Goal: Transaction & Acquisition: Purchase product/service

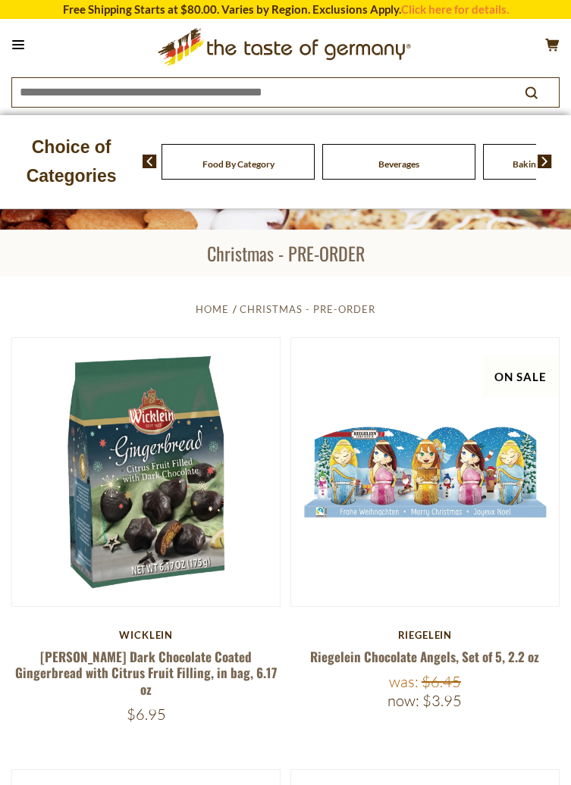
click at [21, 46] on button at bounding box center [18, 44] width 21 height 21
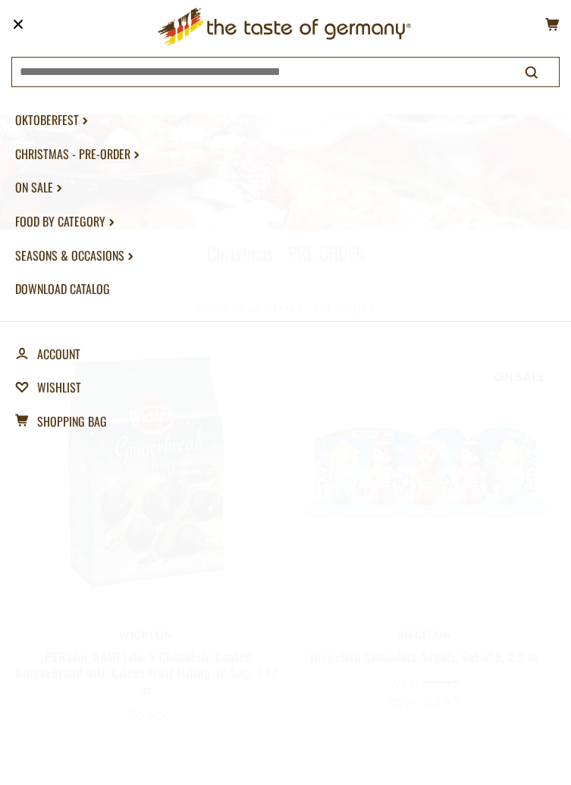
click at [111, 256] on link "Seasons & Occasions dropdown_arrow" at bounding box center [285, 256] width 540 height 34
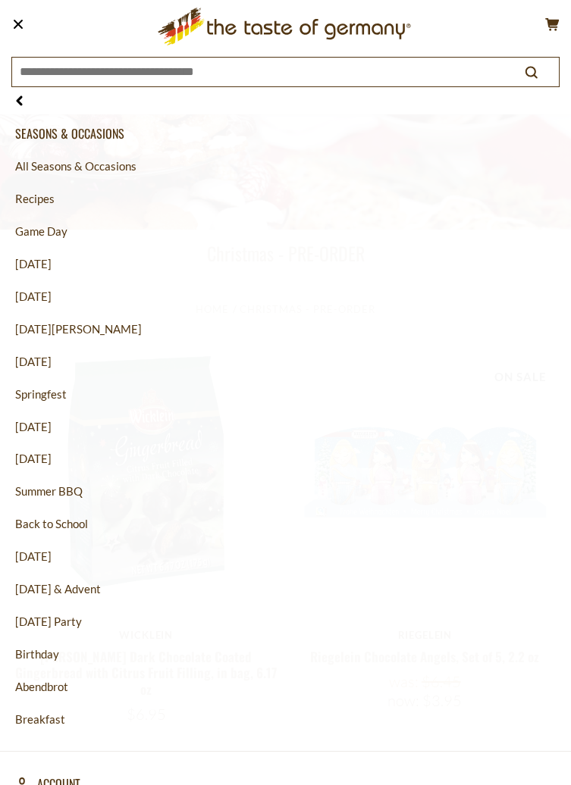
click at [105, 590] on link "[DATE] & Advent" at bounding box center [285, 589] width 540 height 33
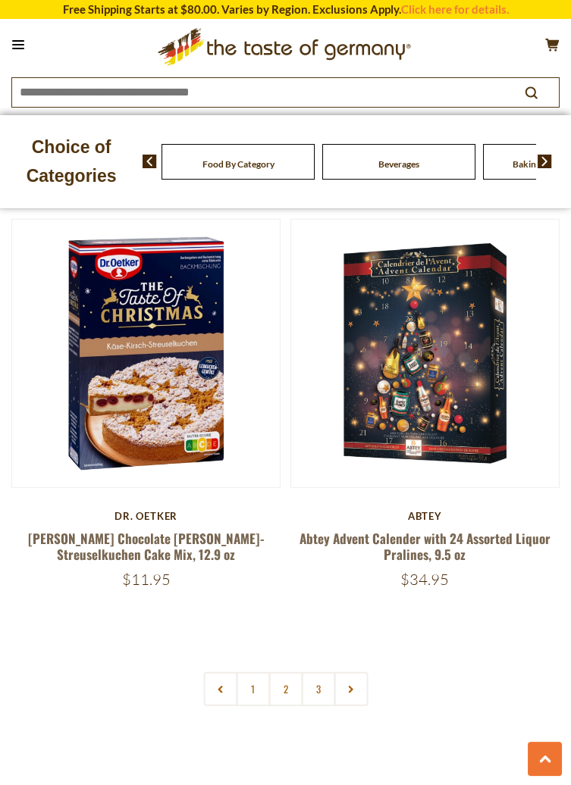
scroll to position [7165, 0]
click at [290, 672] on link "2" at bounding box center [285, 689] width 34 height 34
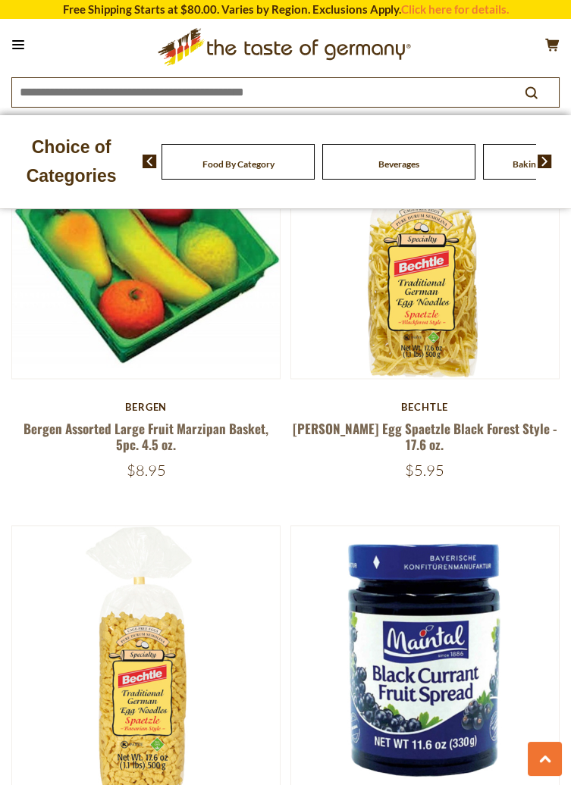
scroll to position [3577, 0]
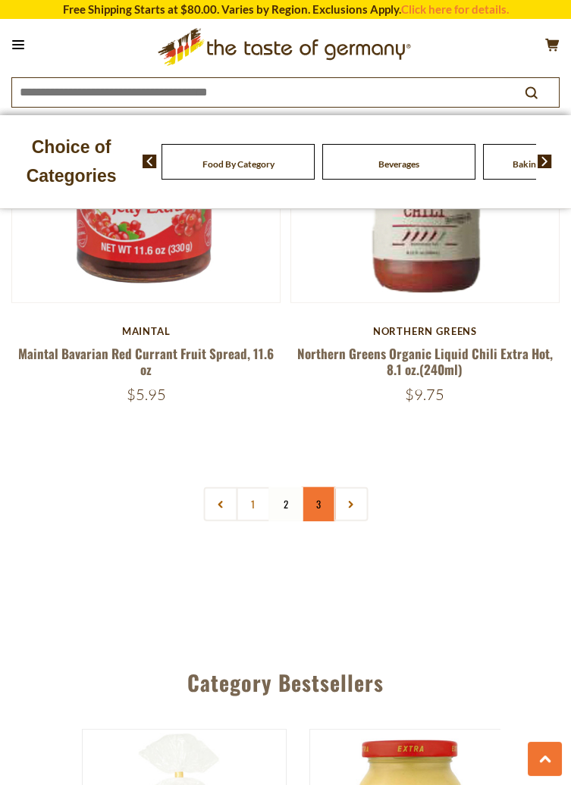
click at [325, 487] on link "3" at bounding box center [318, 504] width 34 height 34
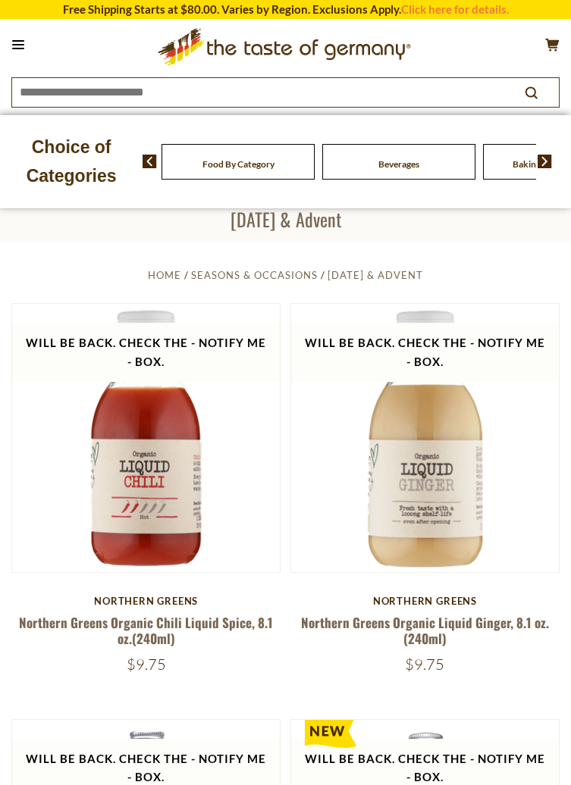
scroll to position [0, 0]
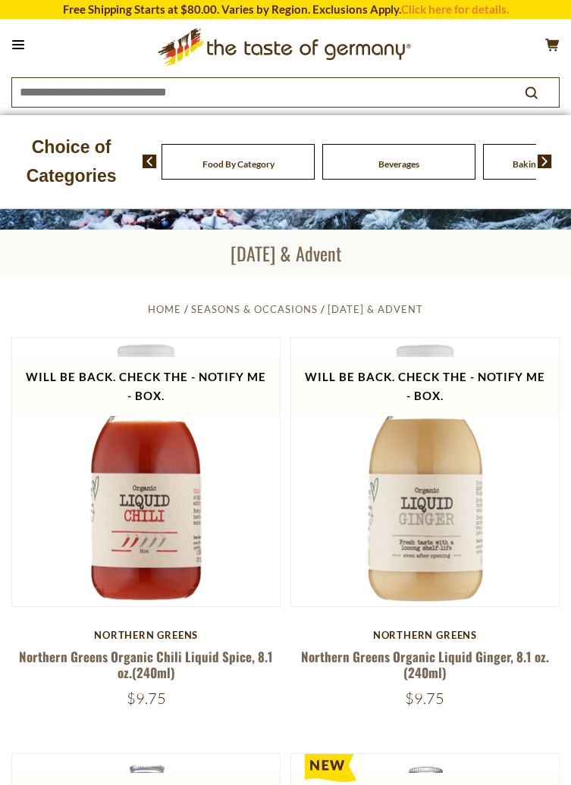
click at [20, 53] on button at bounding box center [18, 44] width 21 height 21
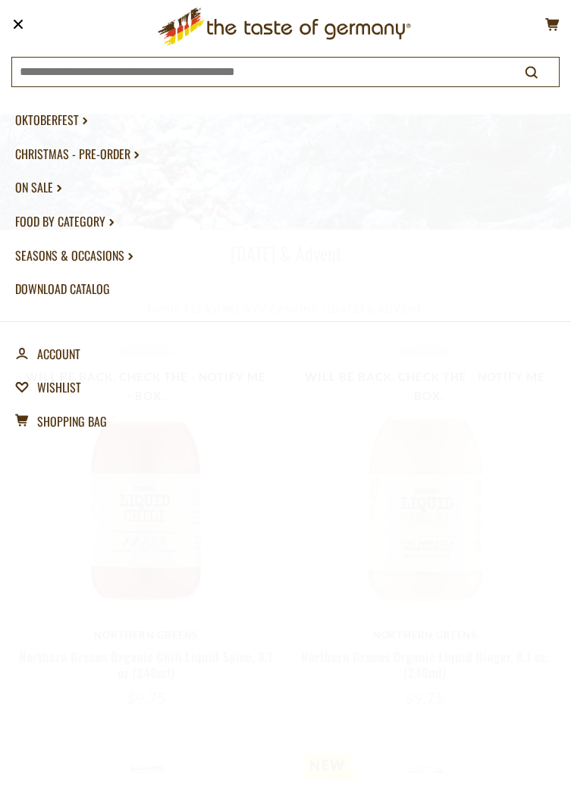
click at [105, 224] on link "Food By Category dropdown_arrow" at bounding box center [285, 222] width 540 height 34
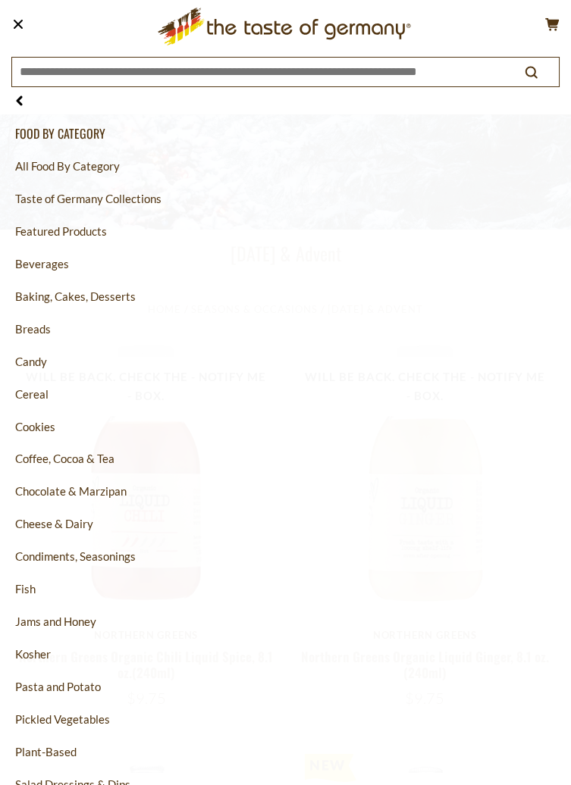
click at [113, 303] on link "Baking, Cakes, Desserts" at bounding box center [285, 296] width 540 height 33
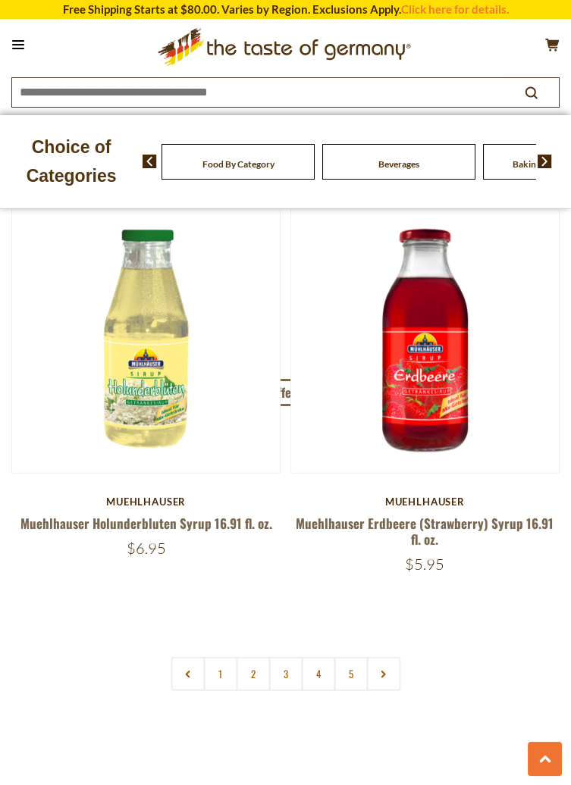
scroll to position [7149, 0]
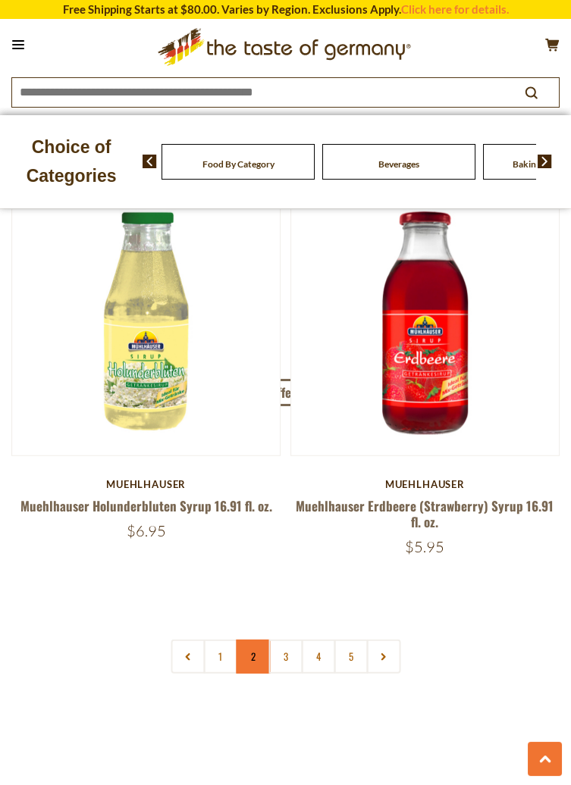
click at [258, 640] on link "2" at bounding box center [253, 657] width 34 height 34
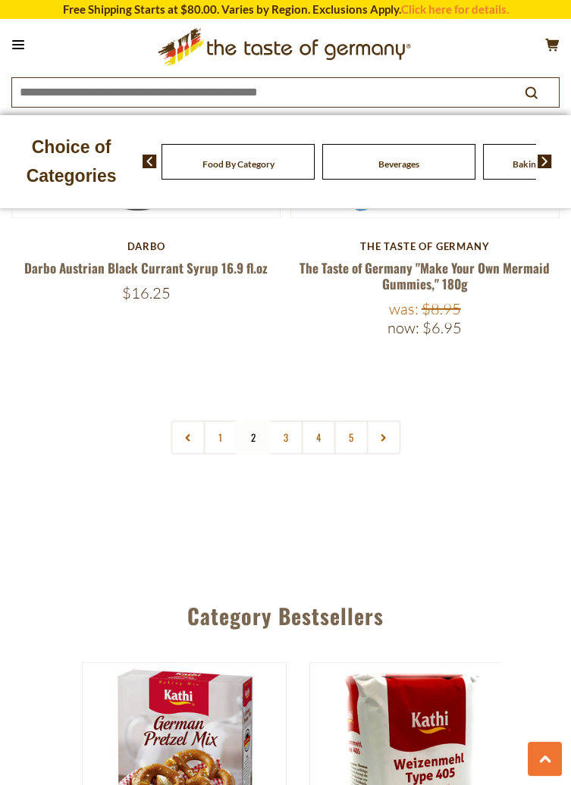
scroll to position [7457, 0]
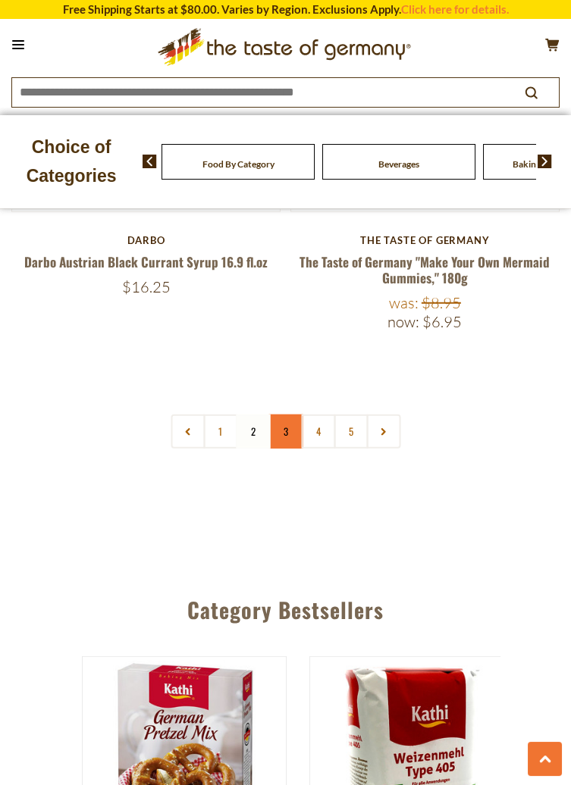
click at [289, 415] on link "3" at bounding box center [285, 432] width 34 height 34
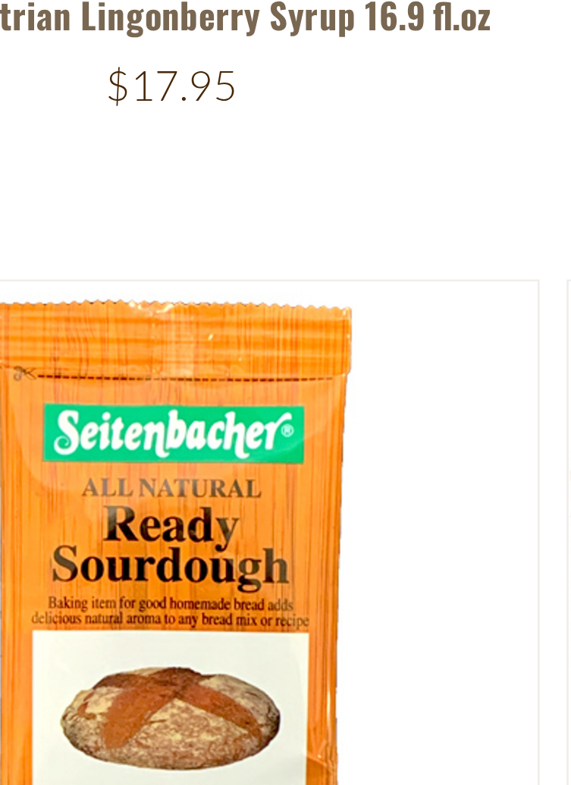
scroll to position [1576, 0]
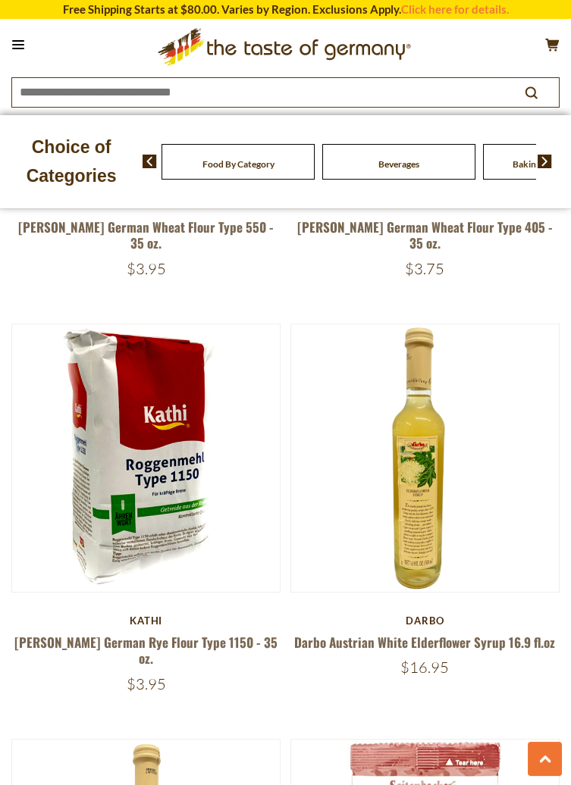
click at [177, 467] on img at bounding box center [146, 458] width 268 height 268
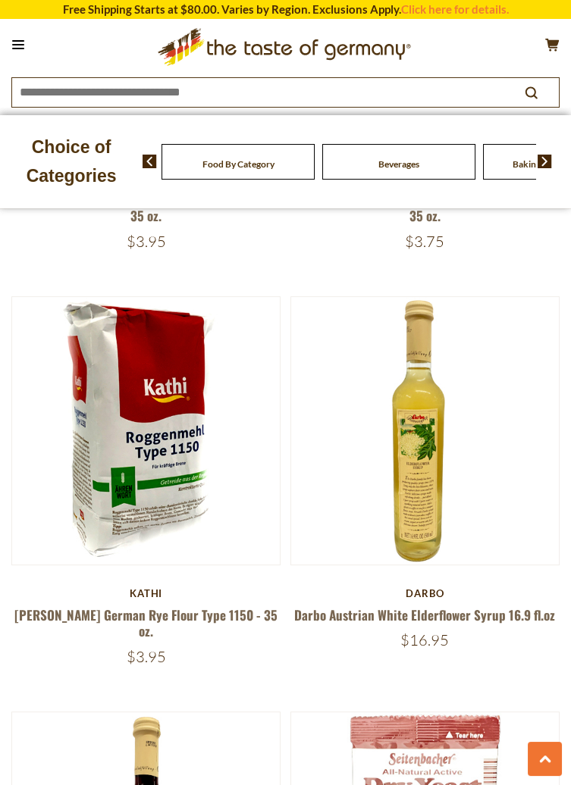
scroll to position [937, 0]
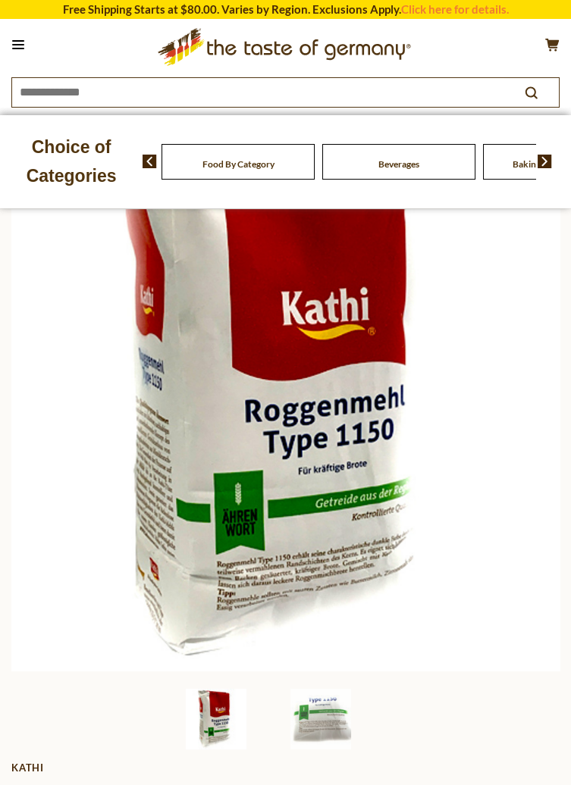
scroll to position [64, 0]
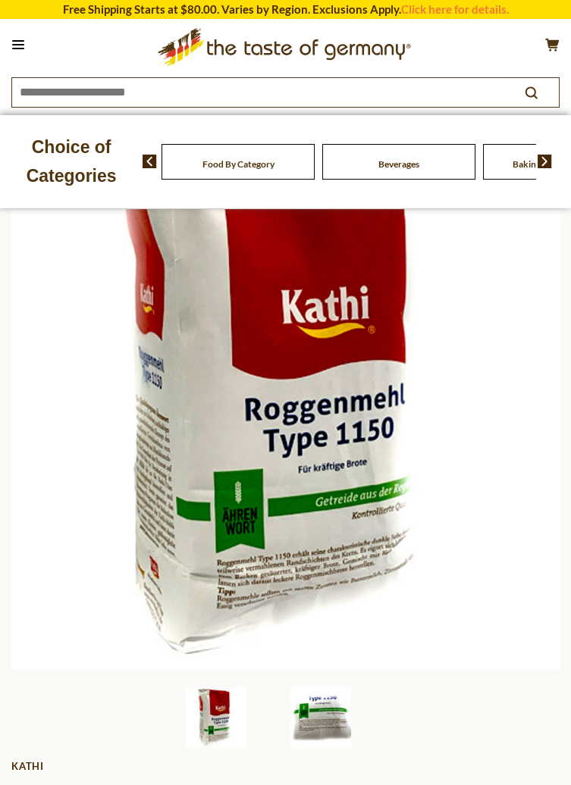
click at [333, 718] on img at bounding box center [320, 717] width 61 height 61
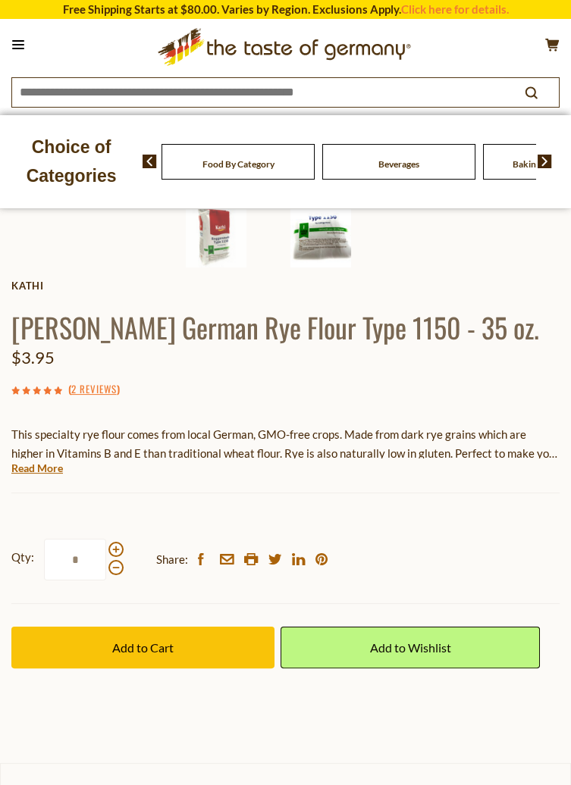
scroll to position [546, 0]
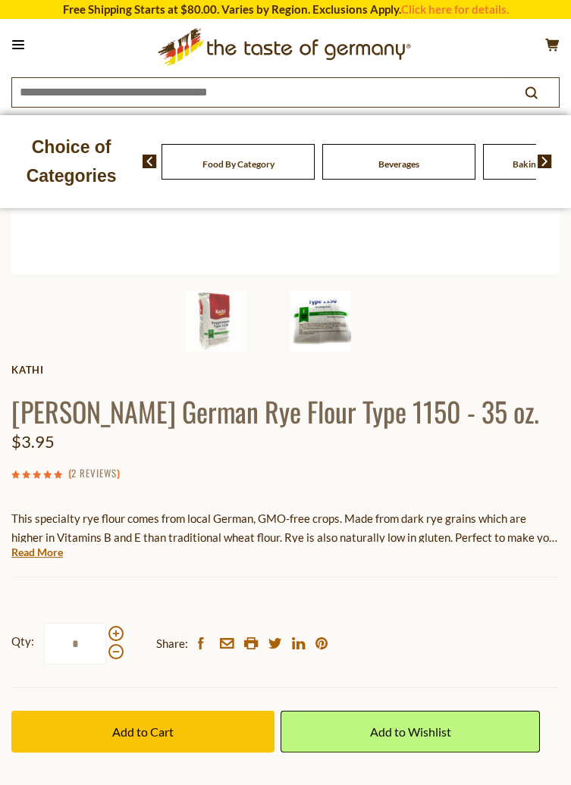
click at [109, 477] on link "2 Reviews" at bounding box center [93, 473] width 45 height 17
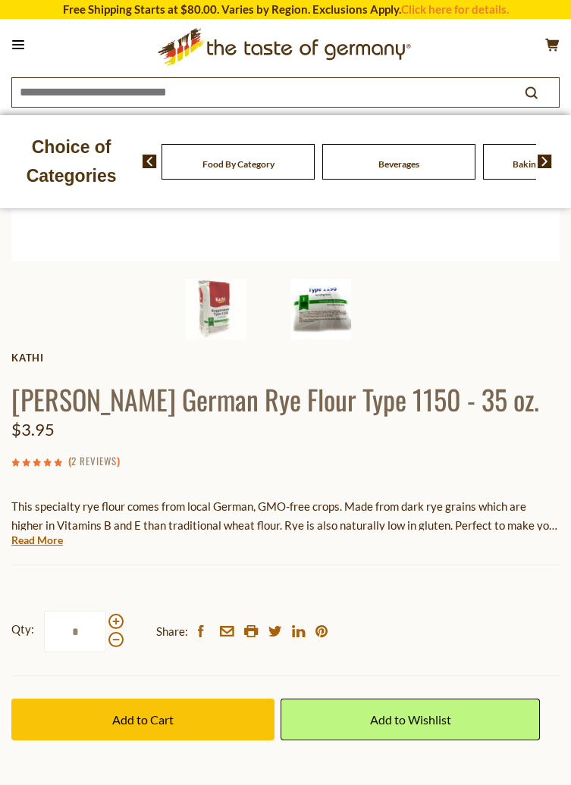
scroll to position [472, 0]
click at [211, 715] on button "Add to Cart" at bounding box center [142, 720] width 263 height 42
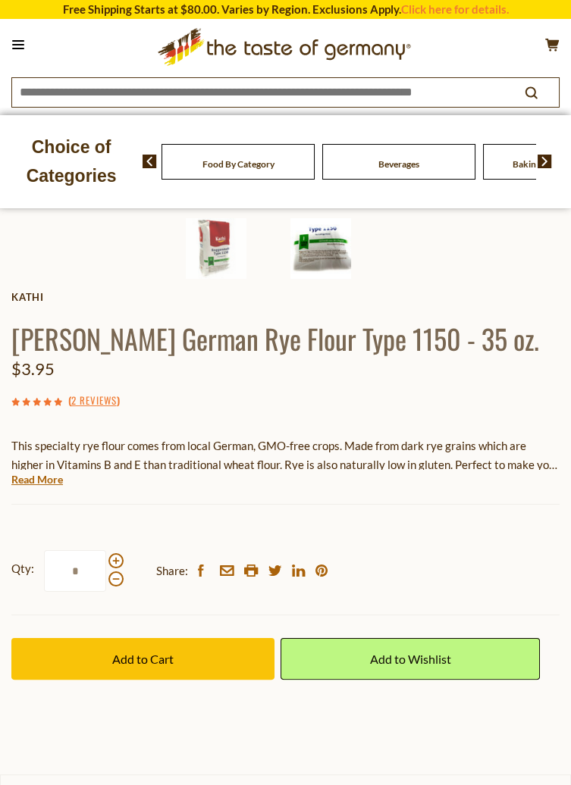
scroll to position [545, 0]
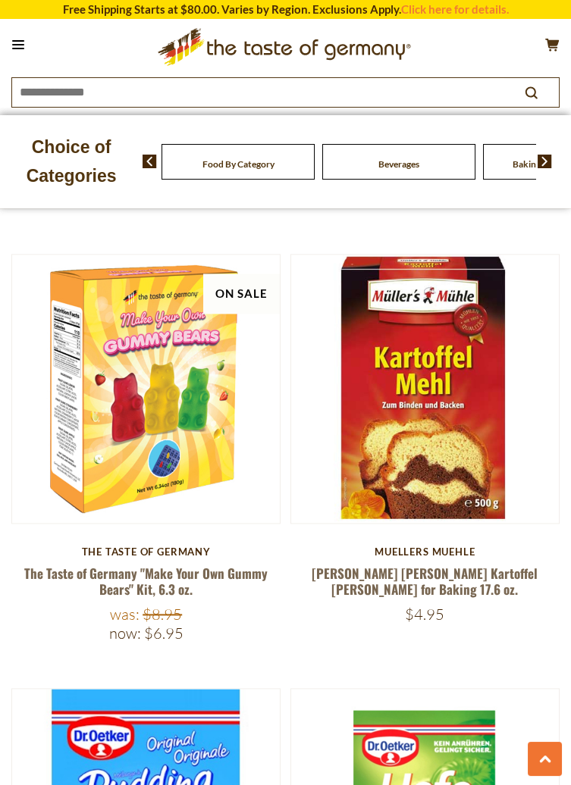
click at [459, 402] on img at bounding box center [425, 389] width 268 height 268
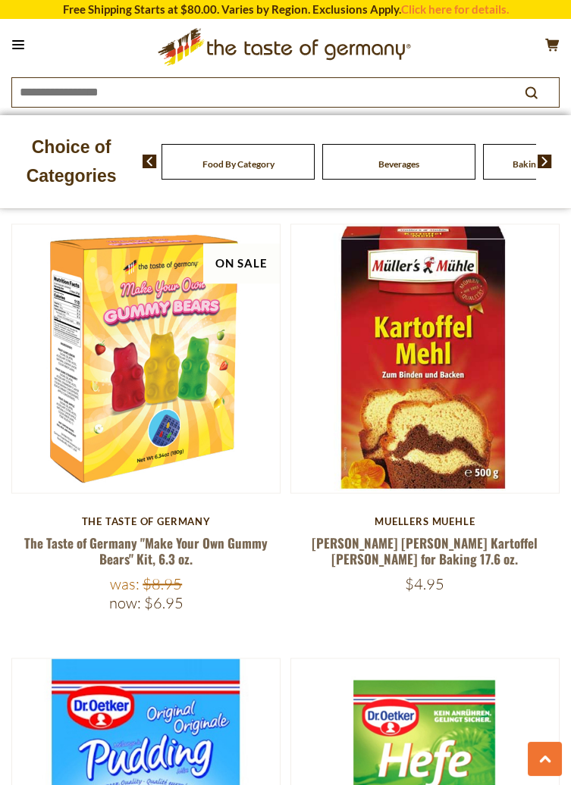
scroll to position [3499, 0]
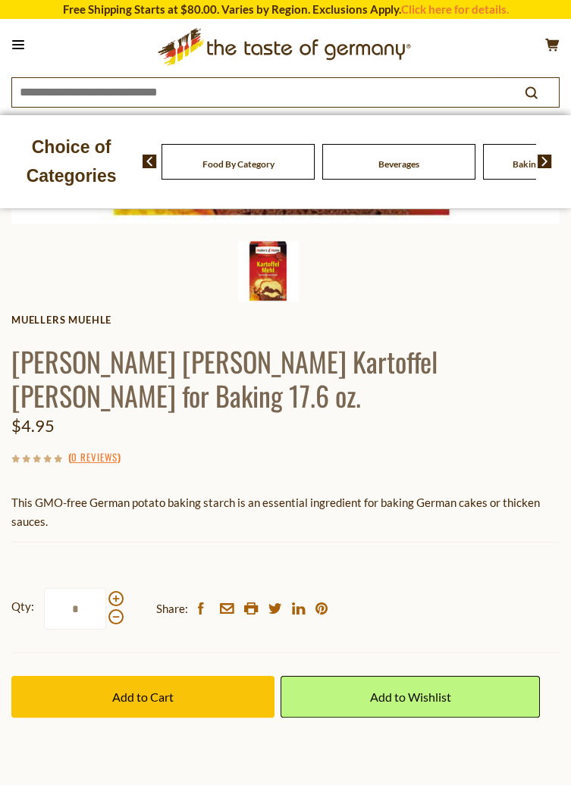
scroll to position [512, 0]
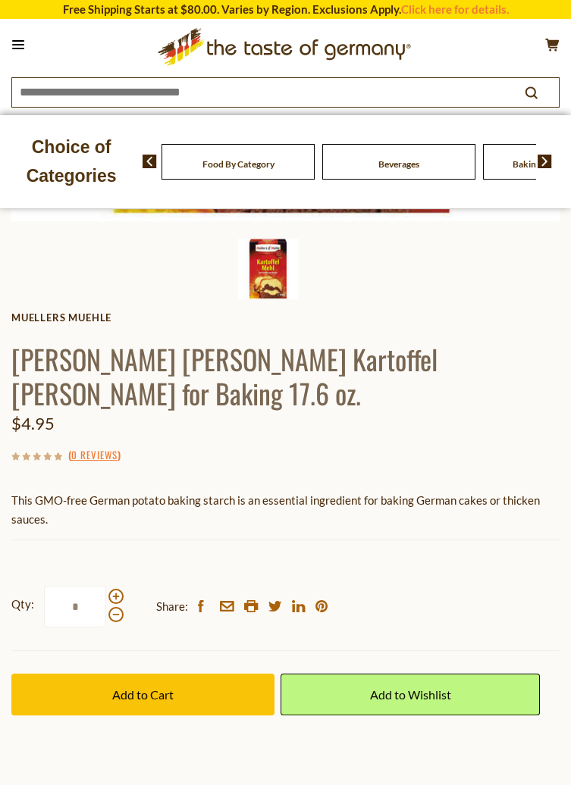
click at [182, 674] on button "Add to Cart" at bounding box center [142, 695] width 263 height 42
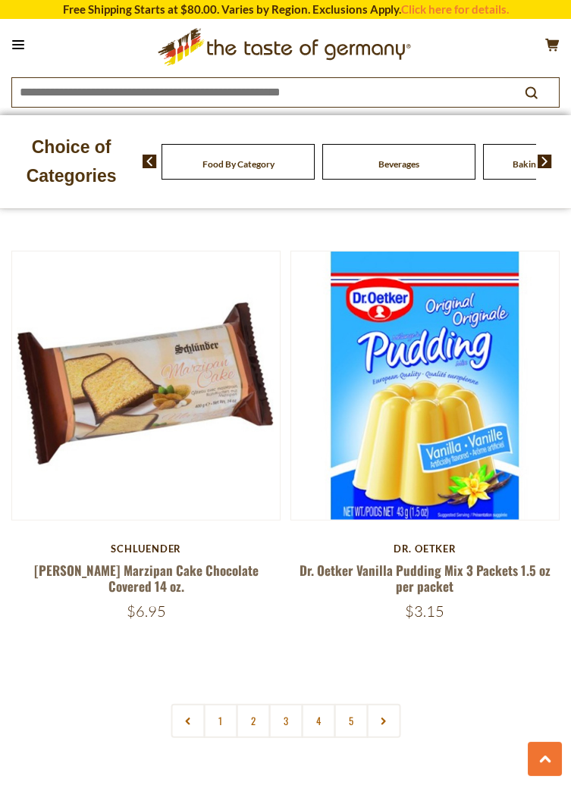
scroll to position [7191, 0]
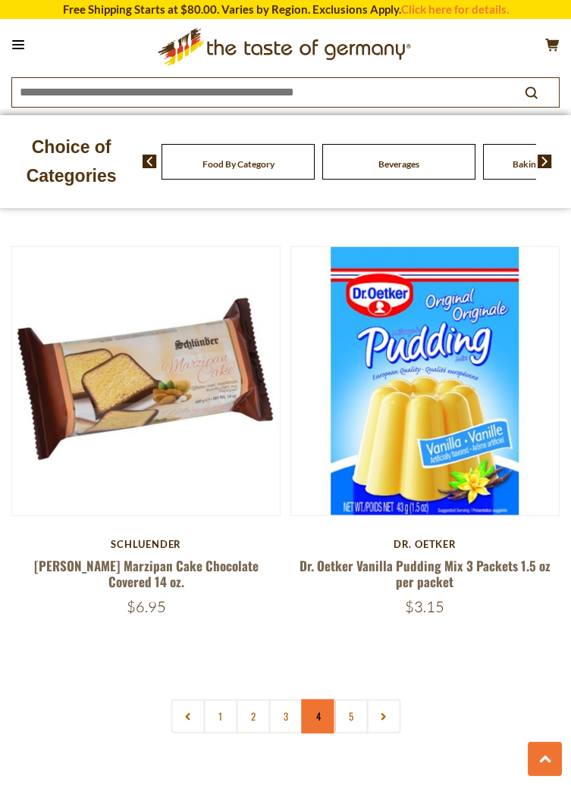
click at [324, 700] on link "4" at bounding box center [318, 717] width 34 height 34
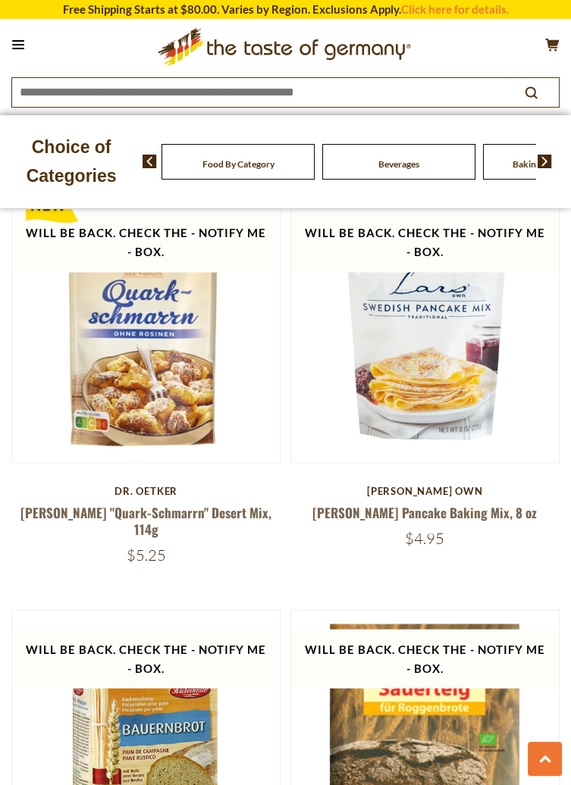
scroll to position [4319, 0]
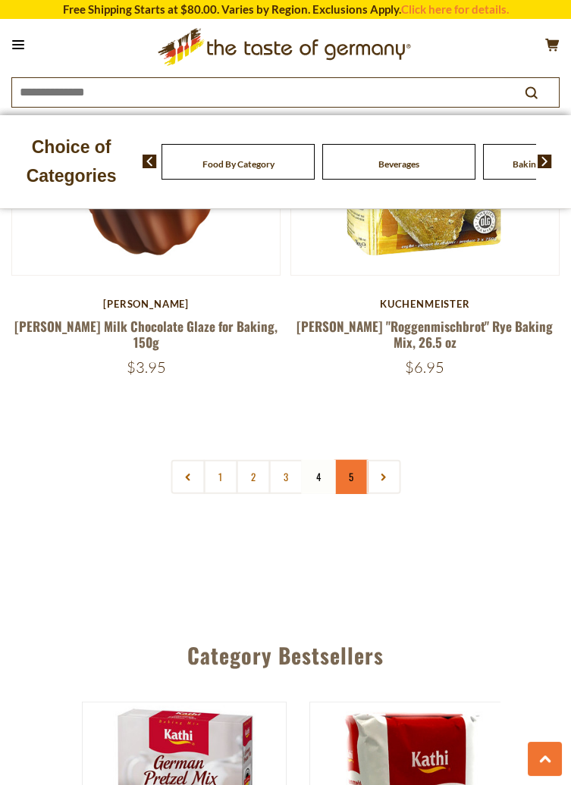
click at [358, 460] on link "5" at bounding box center [350, 477] width 34 height 34
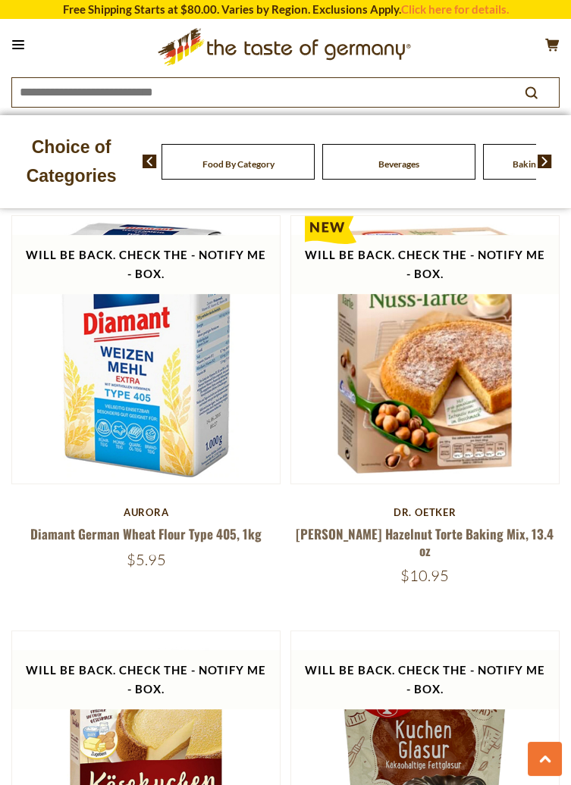
scroll to position [0, 0]
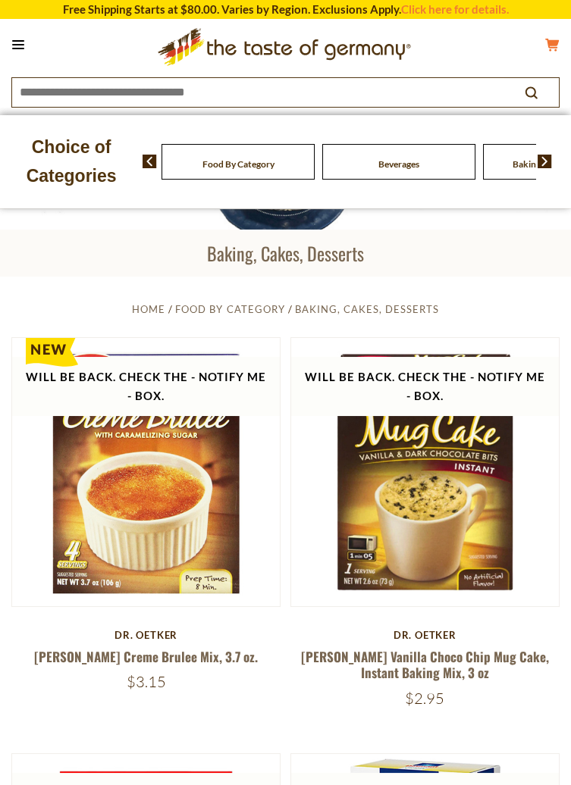
click at [552, 48] on icon at bounding box center [552, 44] width 14 height 13
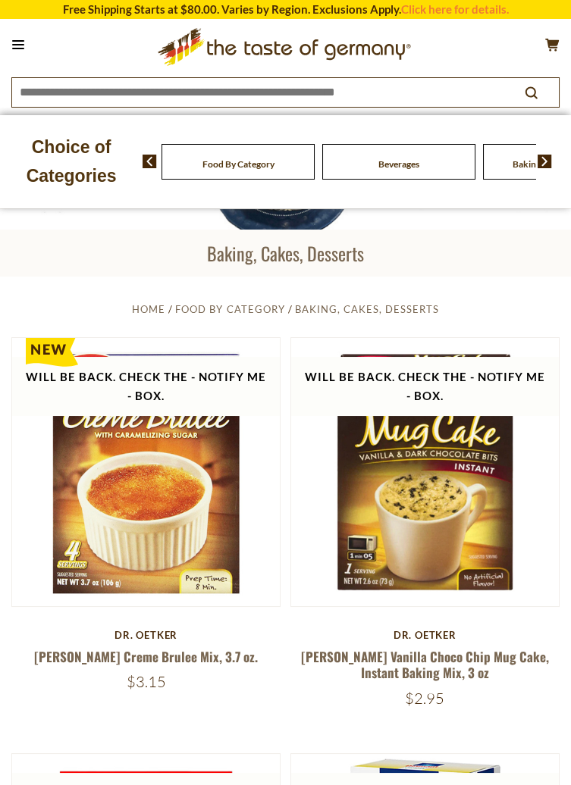
click at [18, 45] on icon at bounding box center [18, 45] width 12 height 2
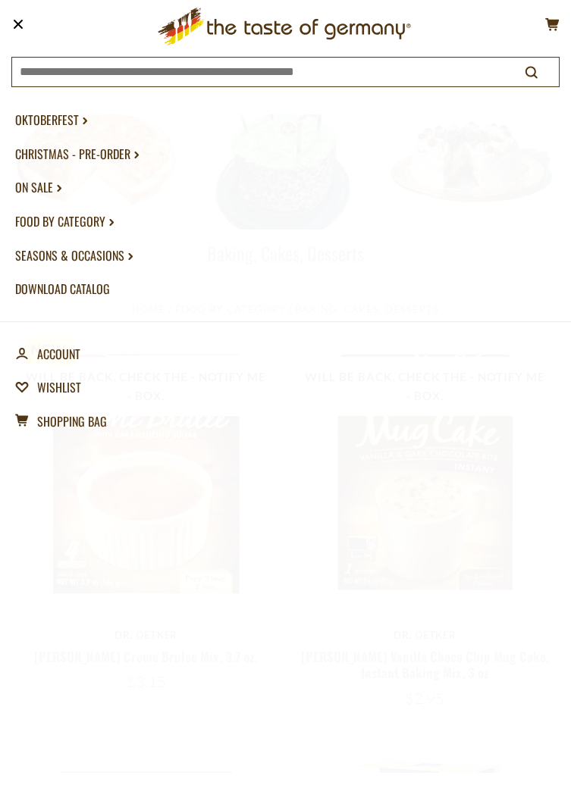
click at [94, 221] on link "Food By Category dropdown_arrow" at bounding box center [285, 222] width 540 height 34
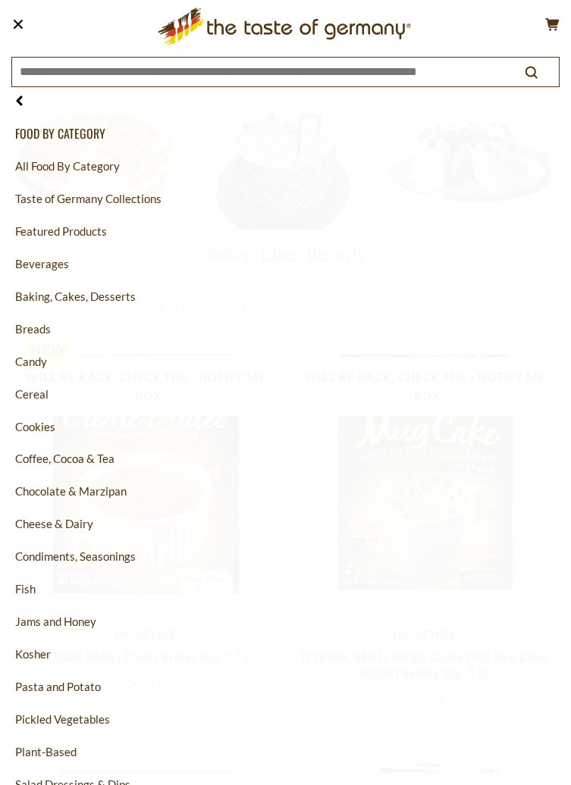
click at [94, 235] on link "Featured Products" at bounding box center [285, 231] width 540 height 33
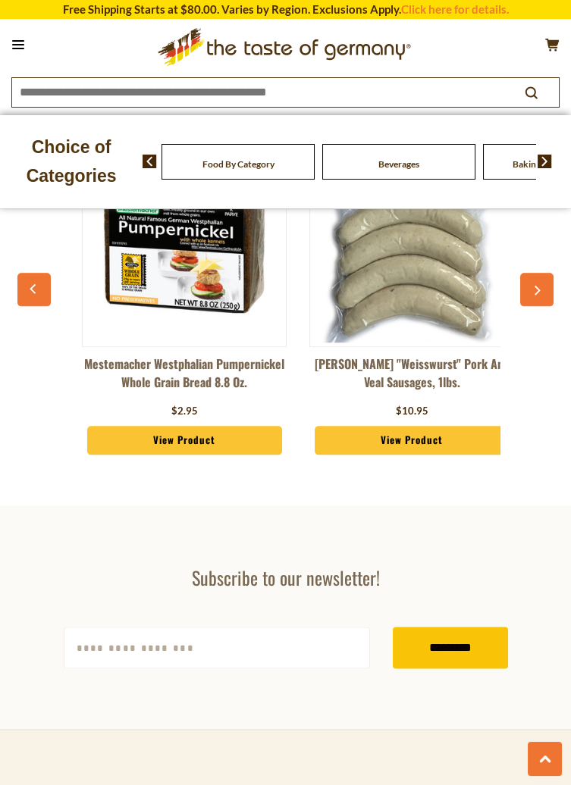
scroll to position [3118, 0]
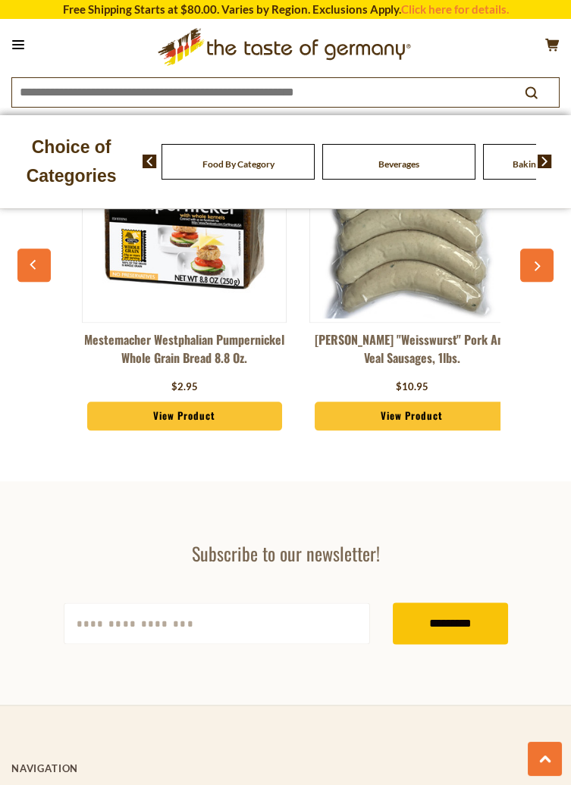
click at [18, 45] on icon at bounding box center [18, 45] width 12 height 2
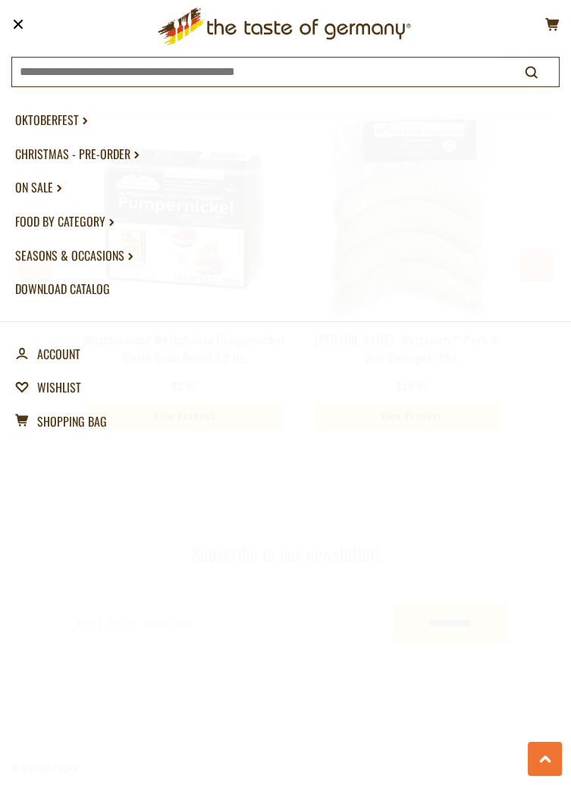
click at [97, 233] on link "Food By Category dropdown_arrow" at bounding box center [285, 222] width 540 height 34
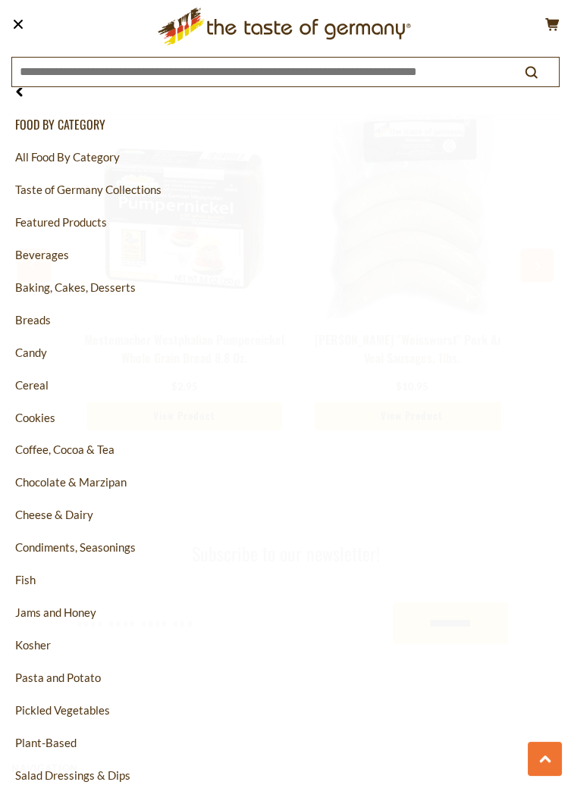
scroll to position [9, 0]
click at [81, 445] on link "Coffee, Cocoa & Tea" at bounding box center [285, 450] width 540 height 33
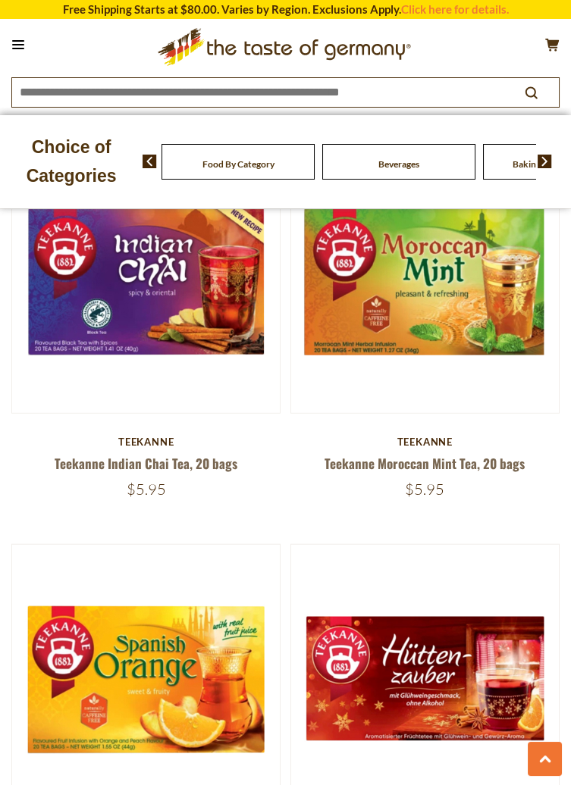
scroll to position [6345, 0]
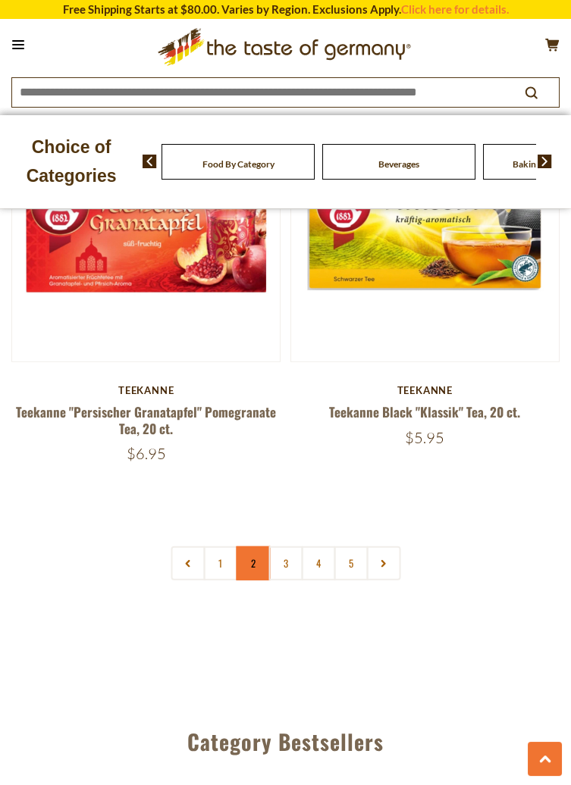
click at [258, 546] on link "2" at bounding box center [253, 563] width 34 height 34
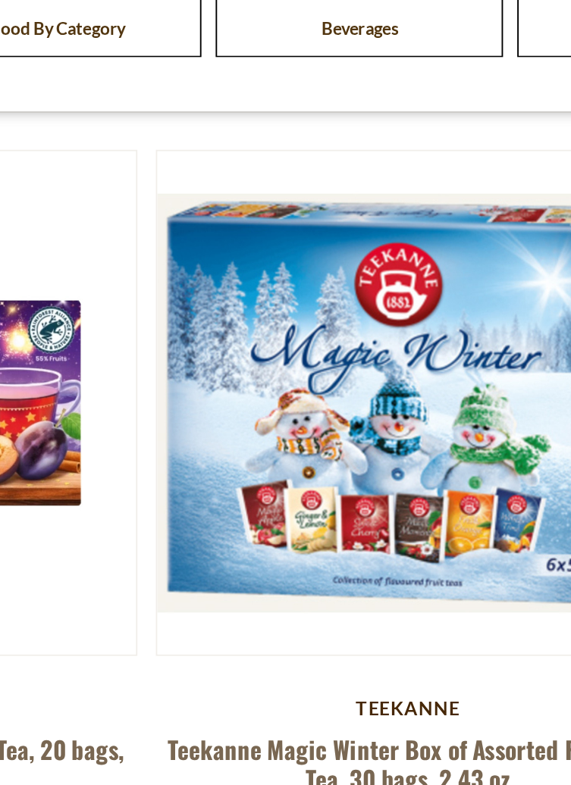
scroll to position [3428, 0]
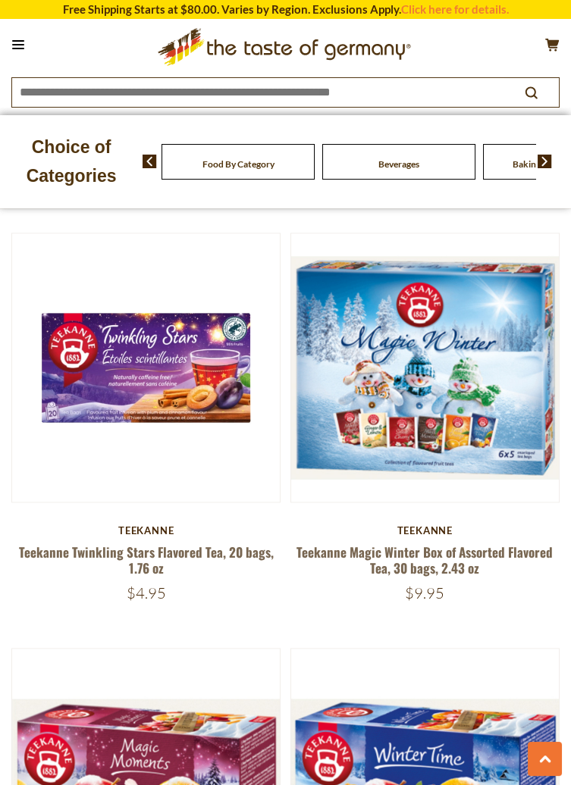
click at [477, 373] on img at bounding box center [425, 367] width 268 height 268
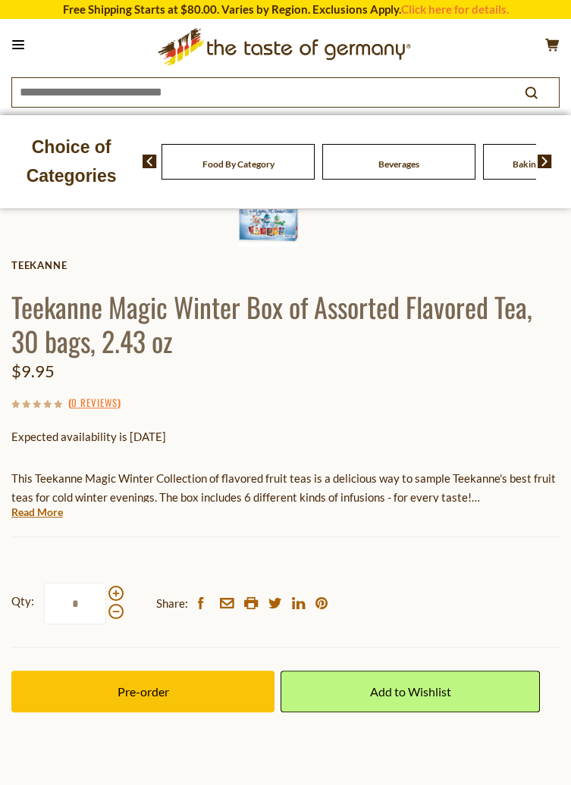
scroll to position [573, 0]
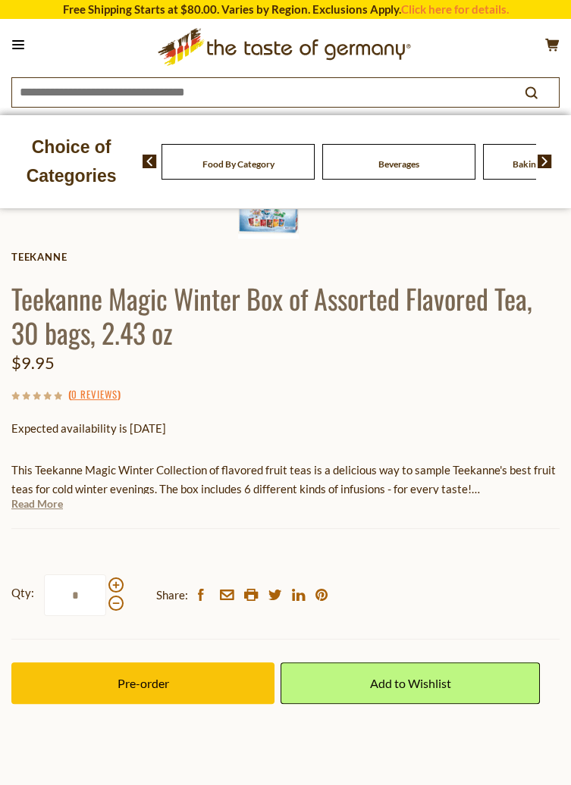
click at [48, 504] on link "Read More" at bounding box center [37, 503] width 52 height 15
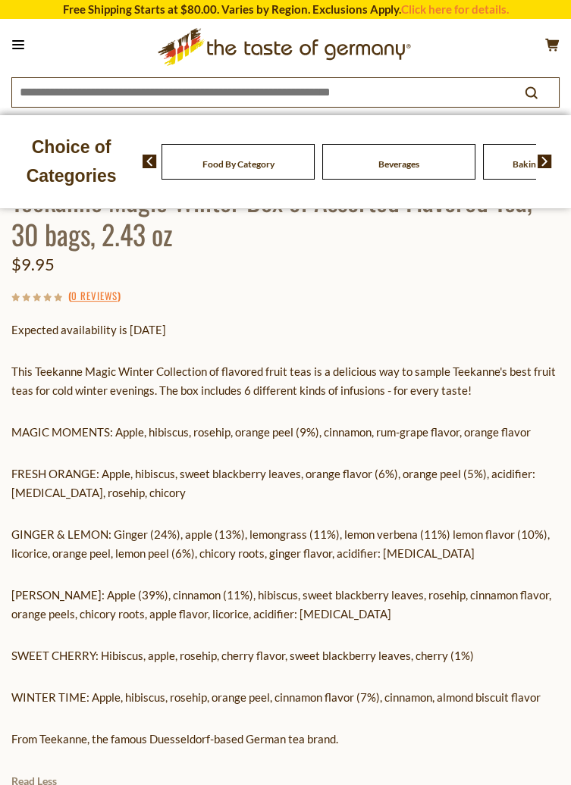
scroll to position [693, 0]
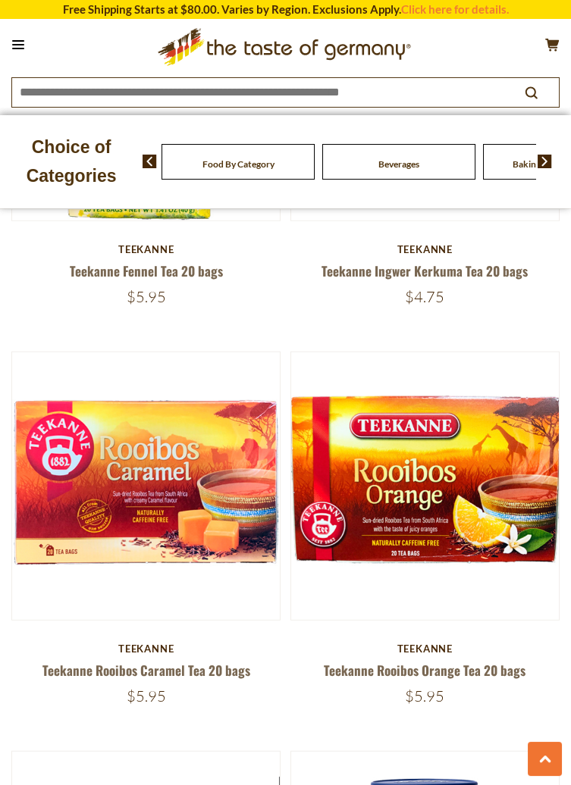
scroll to position [6601, 0]
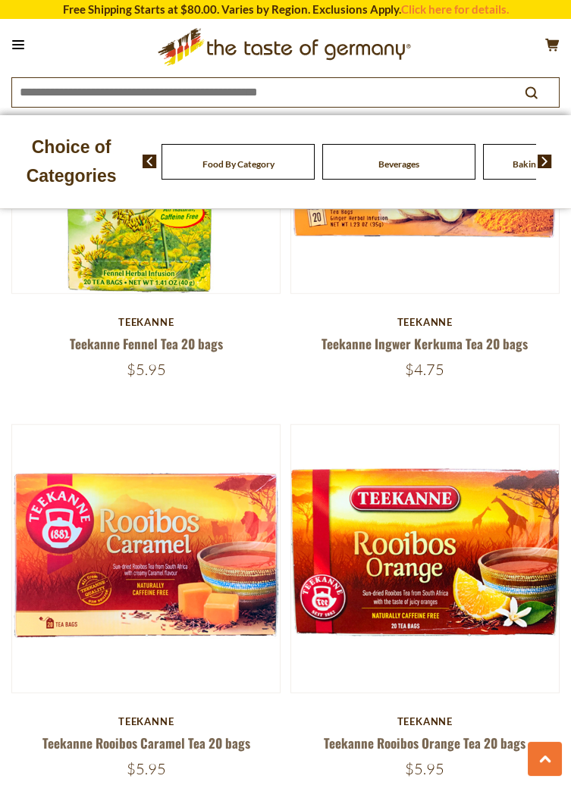
click at [199, 546] on img at bounding box center [146, 559] width 268 height 268
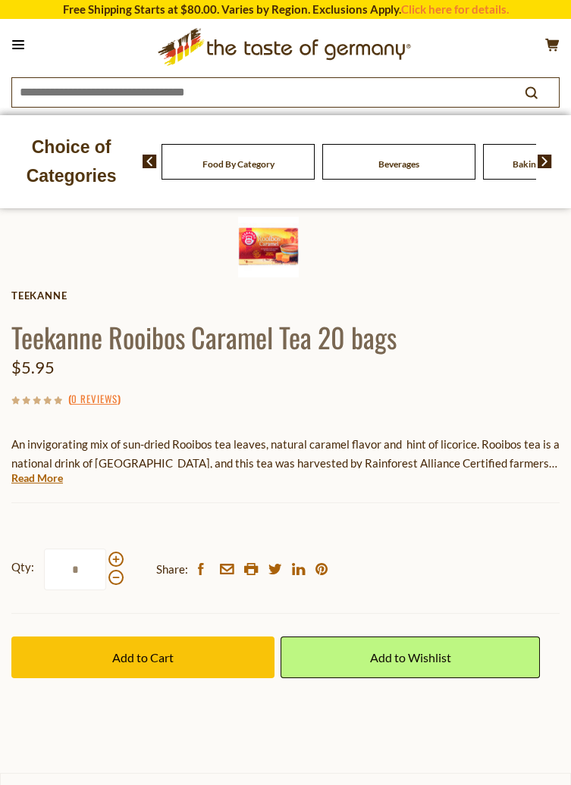
scroll to position [518, 0]
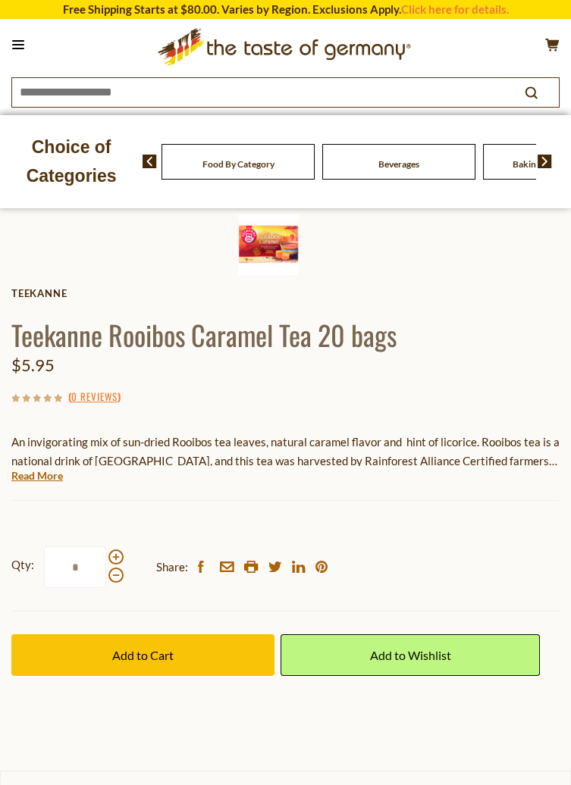
click at [193, 659] on button "Add to Cart" at bounding box center [142, 655] width 263 height 42
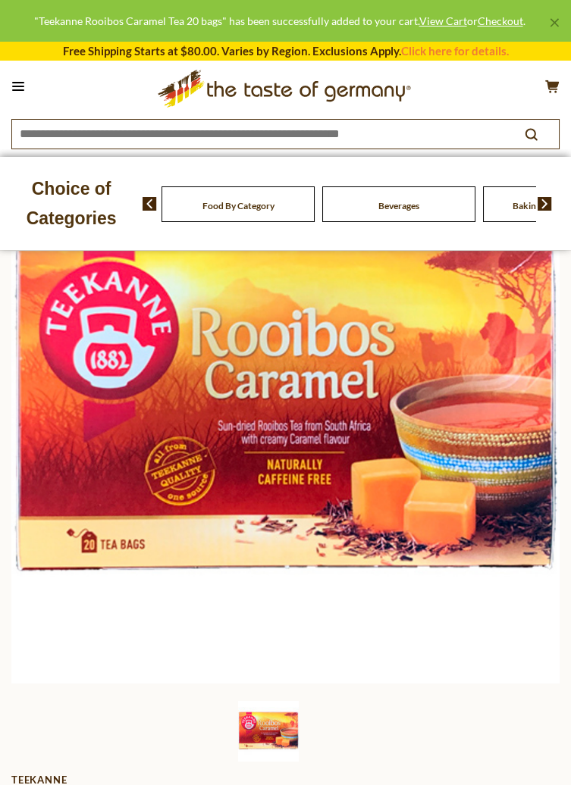
scroll to position [29, 0]
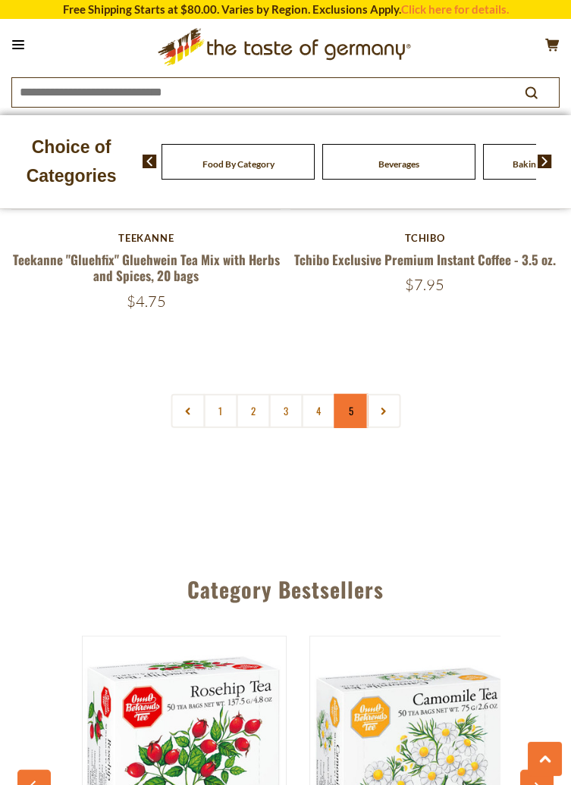
click at [357, 394] on link "5" at bounding box center [350, 411] width 34 height 34
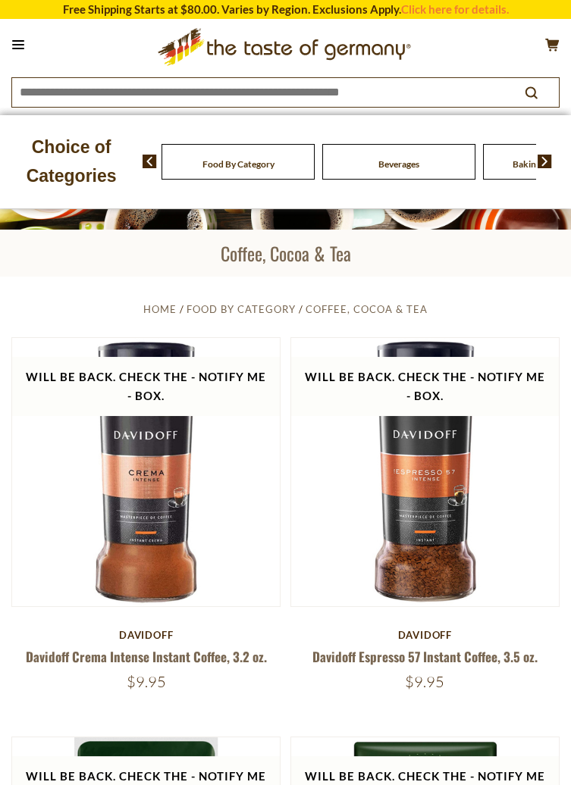
click at [18, 45] on icon at bounding box center [18, 45] width 12 height 2
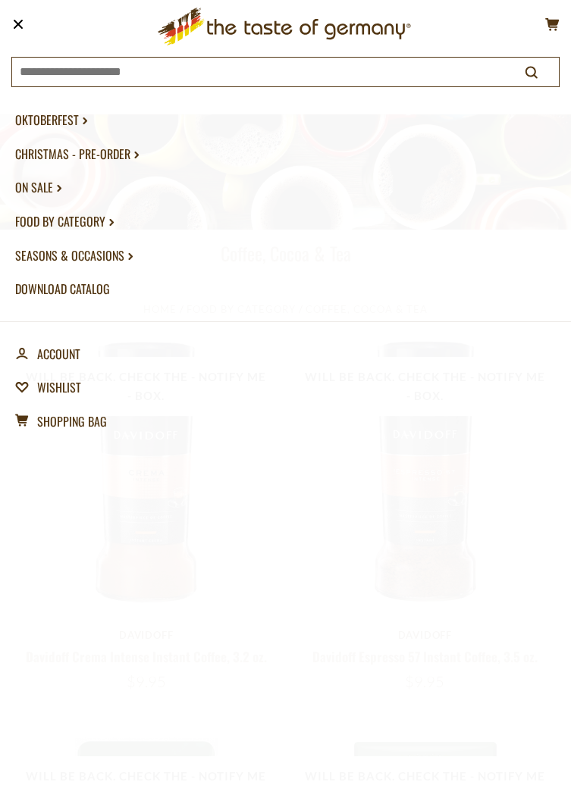
click at [107, 225] on link "Food By Category dropdown_arrow" at bounding box center [285, 222] width 540 height 34
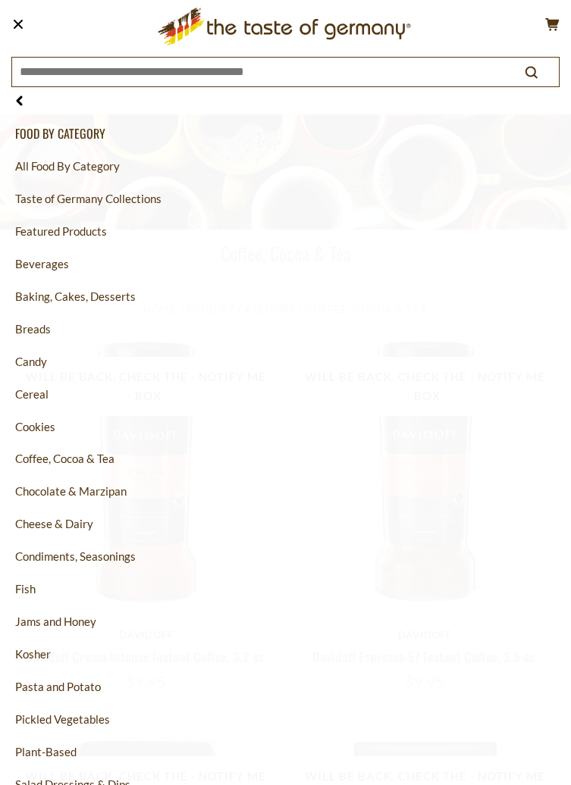
click at [47, 361] on link "Candy" at bounding box center [285, 362] width 540 height 33
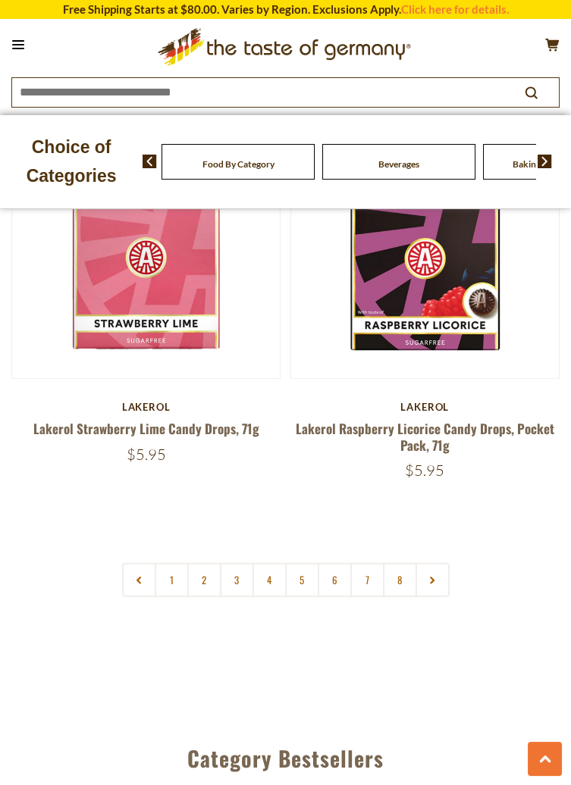
scroll to position [7384, 0]
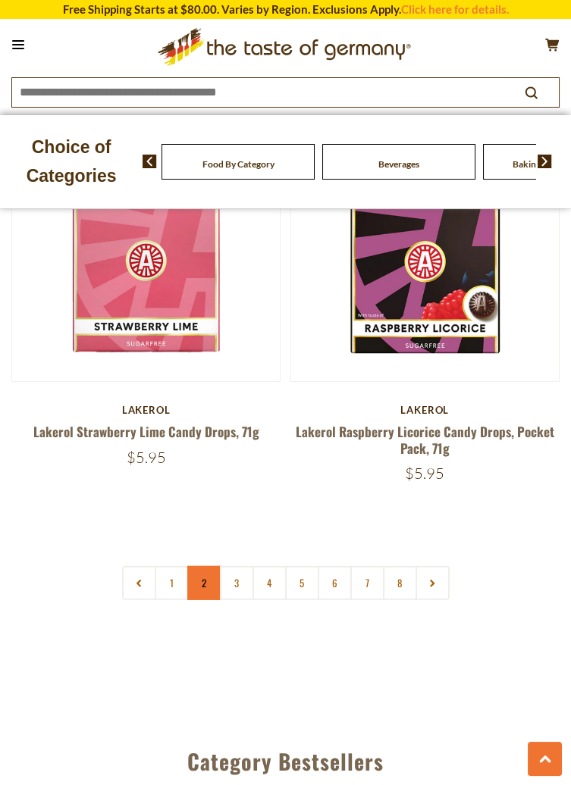
click at [205, 566] on link "2" at bounding box center [204, 583] width 34 height 34
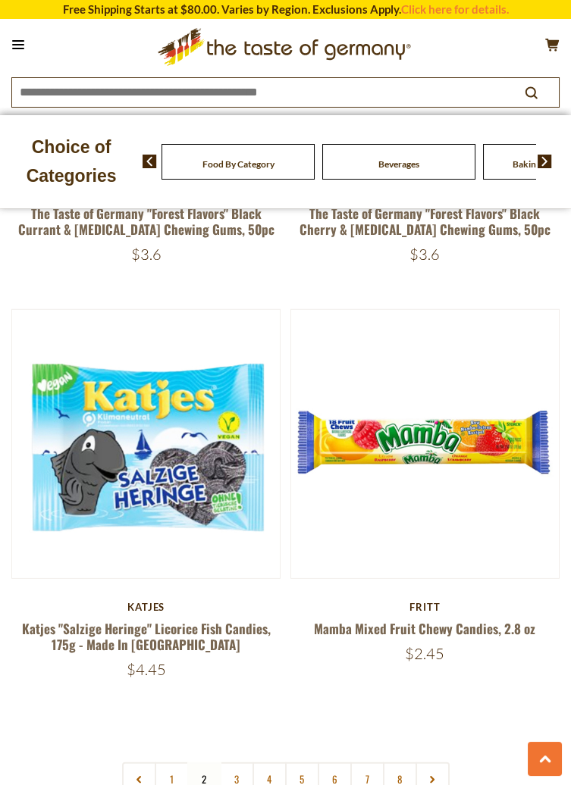
scroll to position [7099, 0]
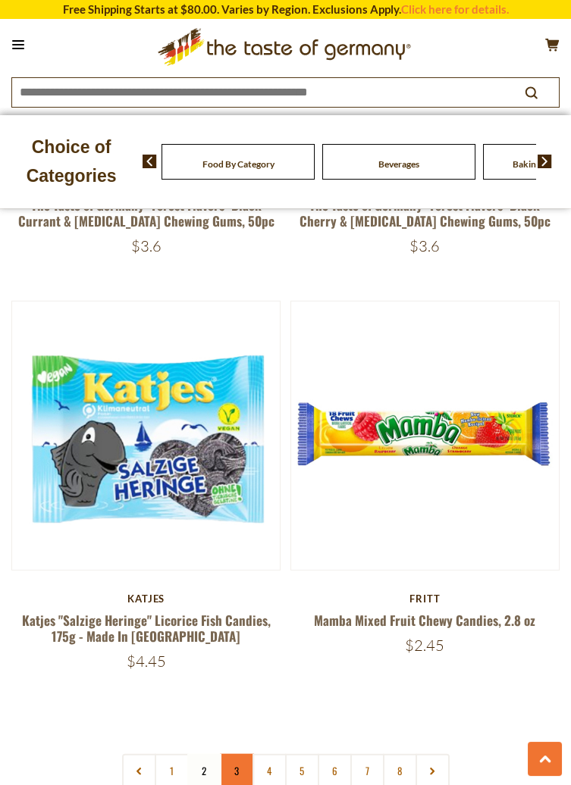
click at [244, 760] on link "3" at bounding box center [237, 771] width 34 height 34
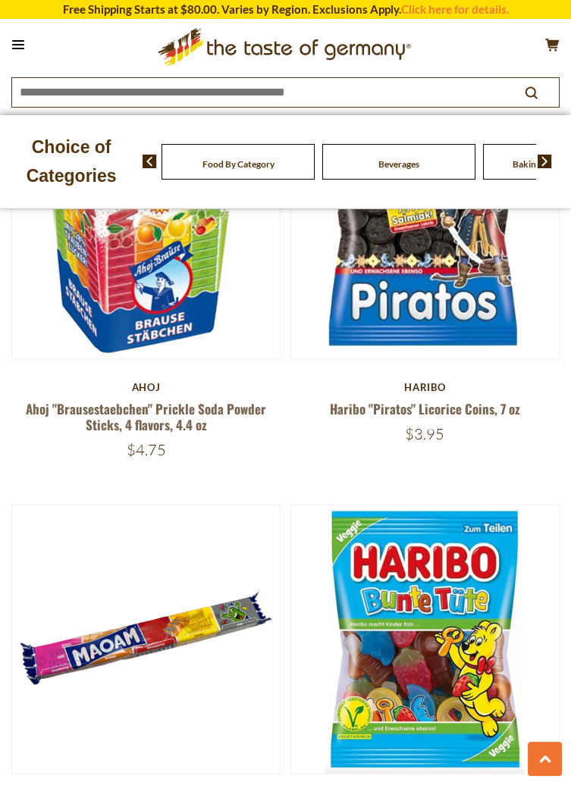
scroll to position [6895, 0]
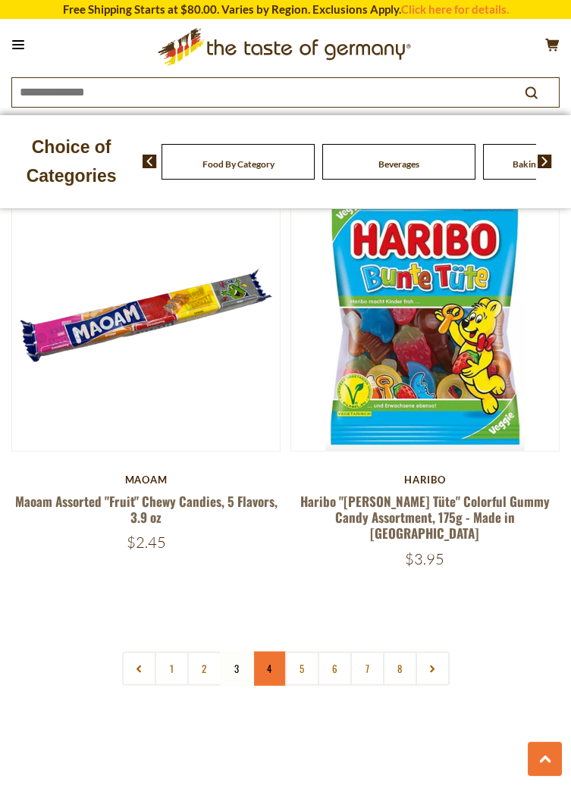
click at [274, 652] on link "4" at bounding box center [269, 669] width 34 height 34
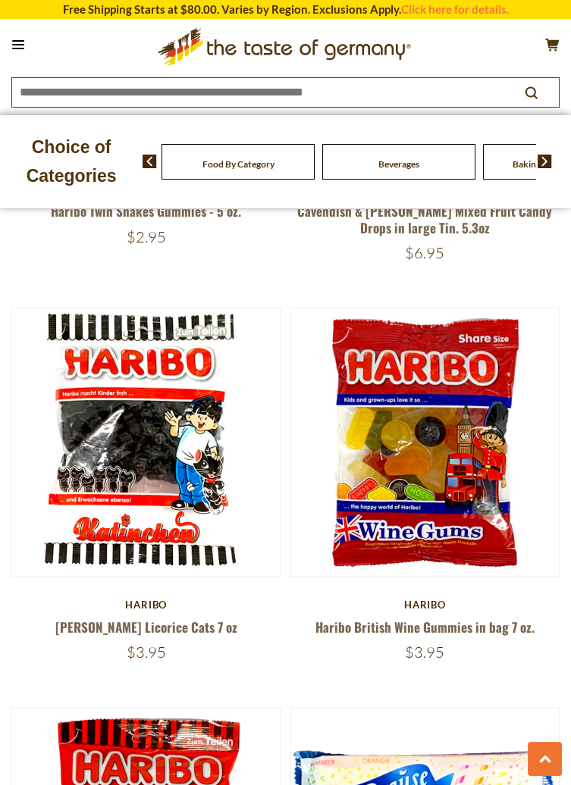
scroll to position [2960, 0]
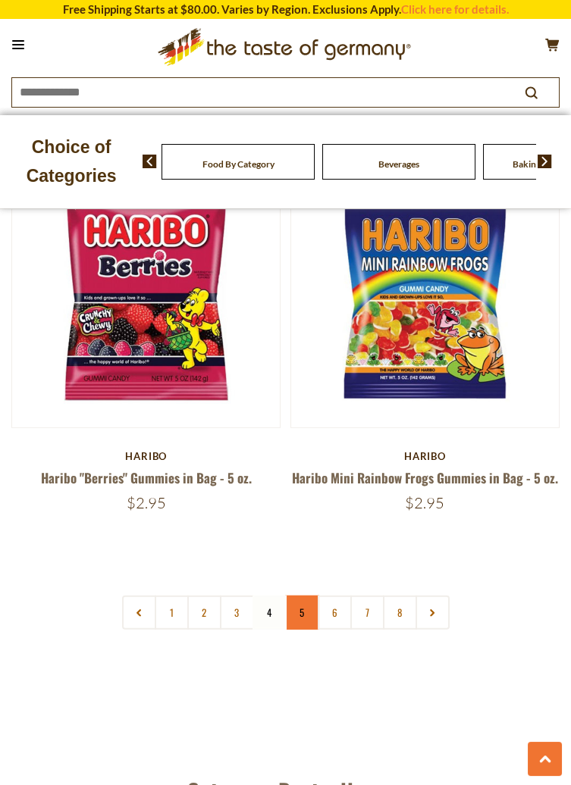
click at [301, 596] on link "5" at bounding box center [302, 613] width 34 height 34
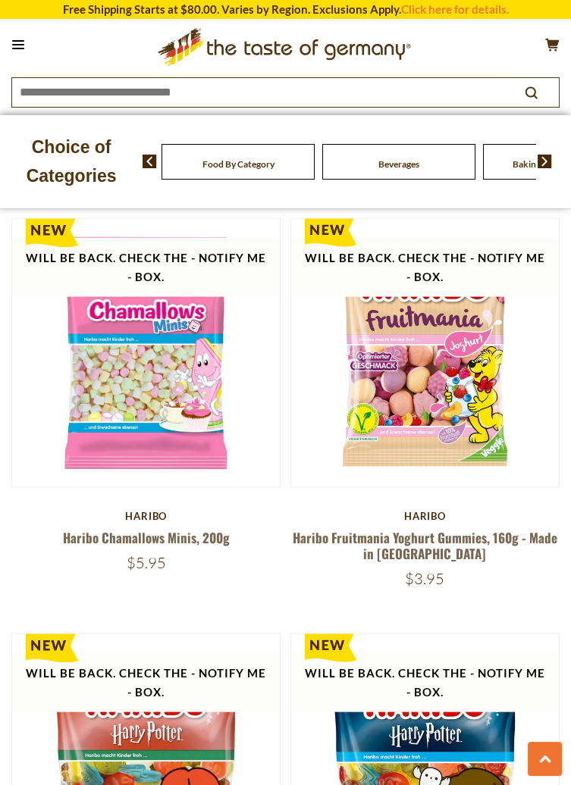
scroll to position [5139, 0]
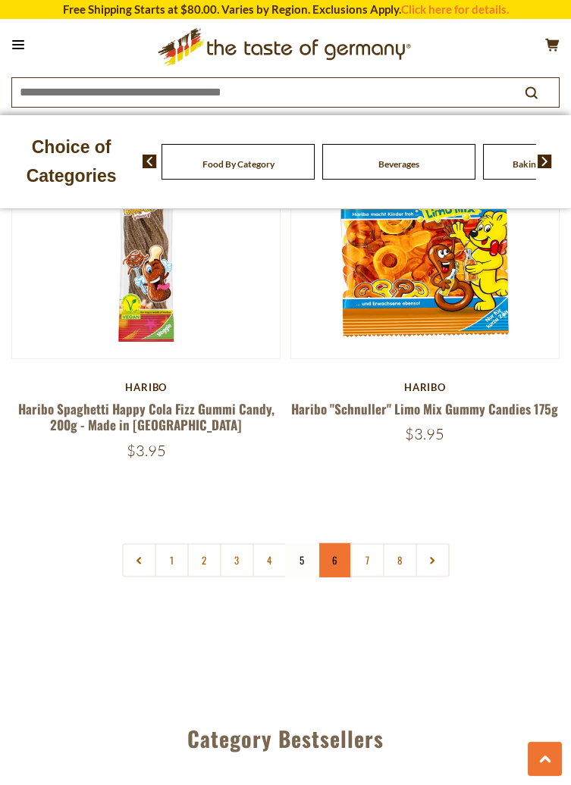
click at [340, 543] on link "6" at bounding box center [335, 560] width 34 height 34
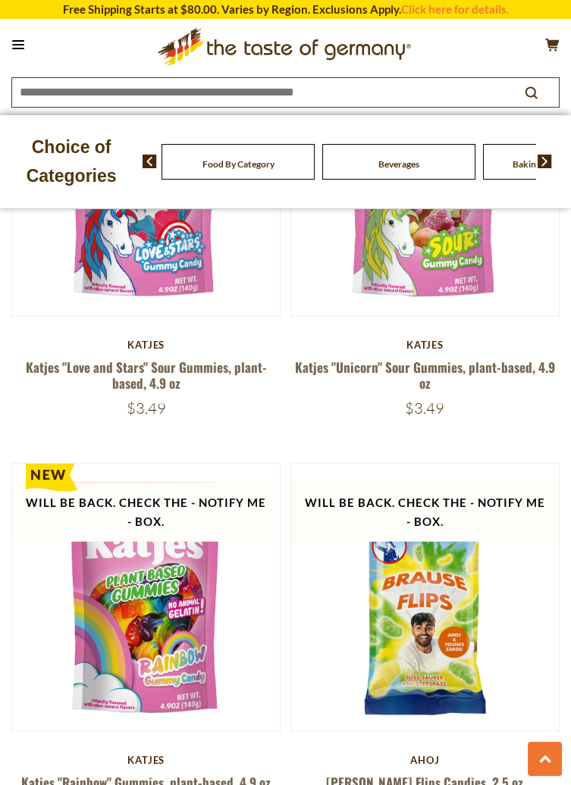
scroll to position [6858, 0]
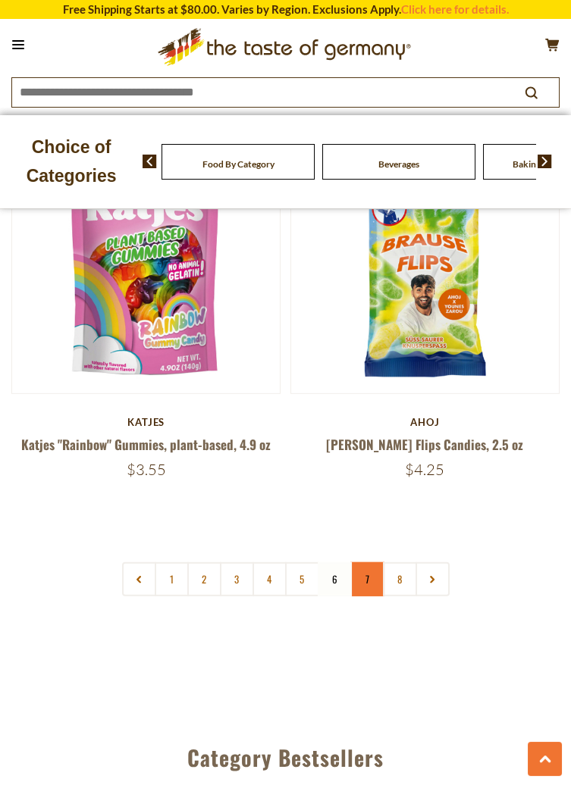
click at [374, 562] on link "7" at bounding box center [367, 579] width 34 height 34
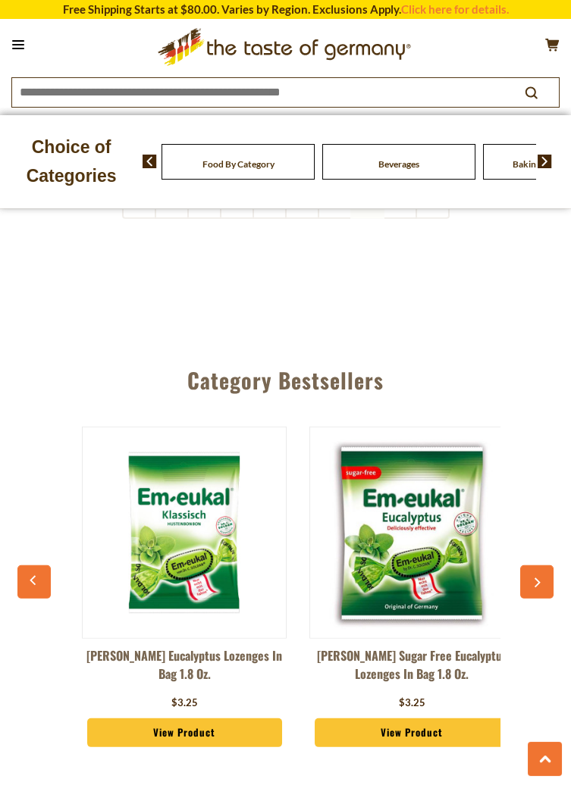
scroll to position [0, 10]
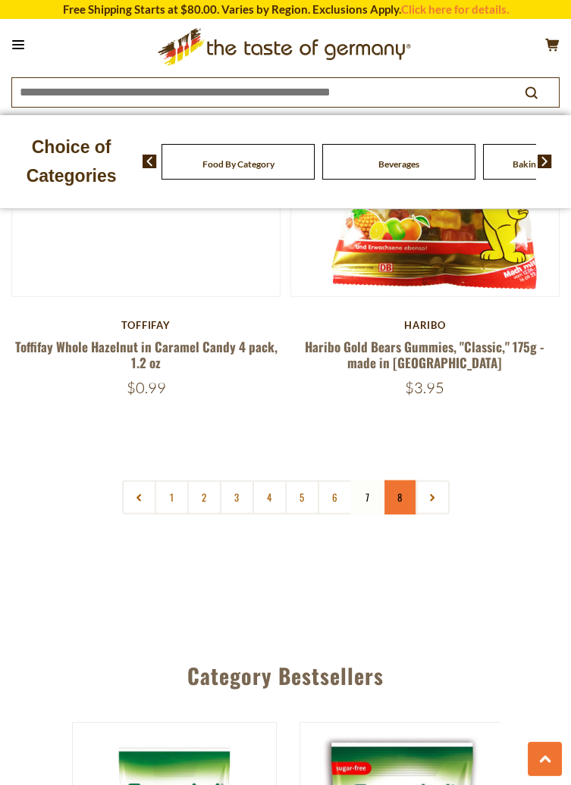
click at [409, 481] on link "8" at bounding box center [400, 498] width 34 height 34
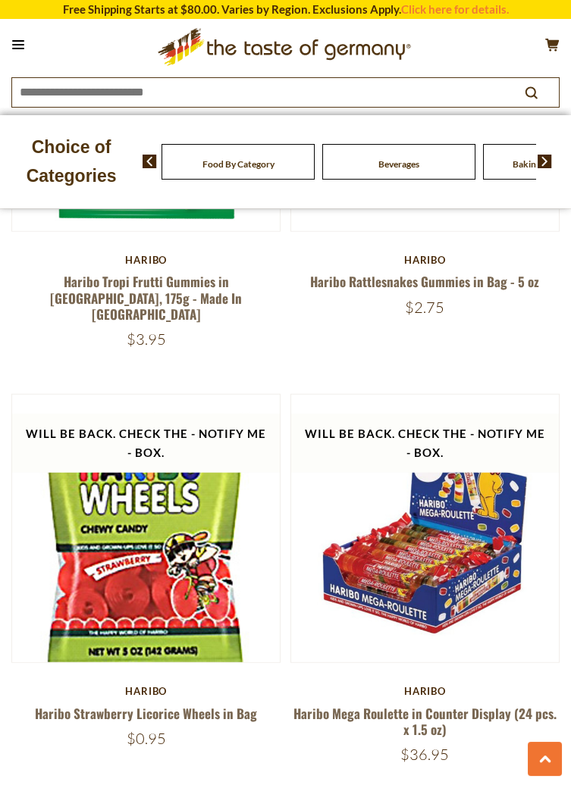
scroll to position [0, 0]
click at [26, 49] on button at bounding box center [18, 44] width 21 height 21
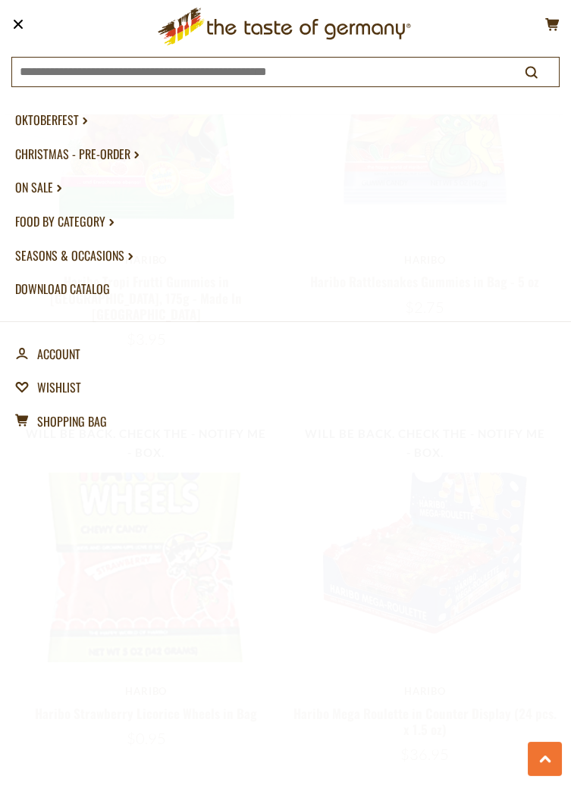
click at [114, 158] on link "Christmas - PRE-ORDER dropdown_arrow" at bounding box center [285, 154] width 540 height 34
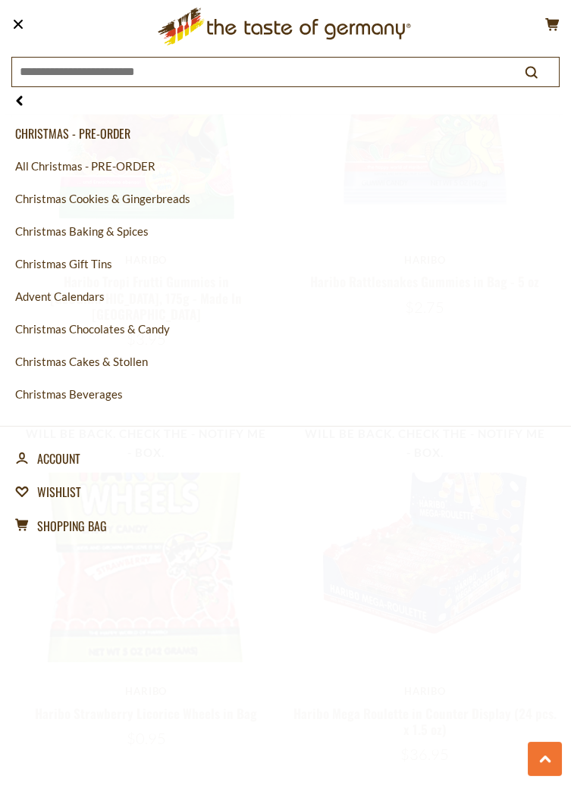
click at [128, 233] on link "Christmas Baking & Spices" at bounding box center [285, 231] width 540 height 33
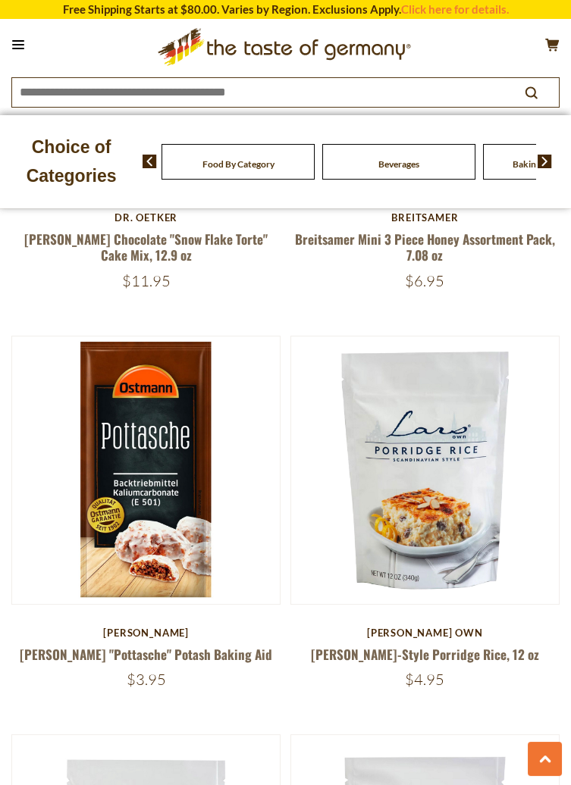
scroll to position [834, 0]
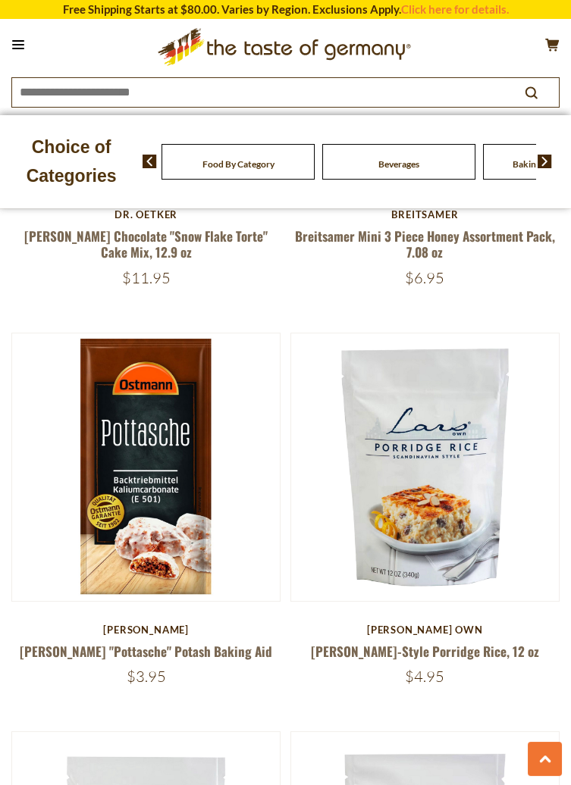
click at [172, 487] on img at bounding box center [146, 467] width 268 height 268
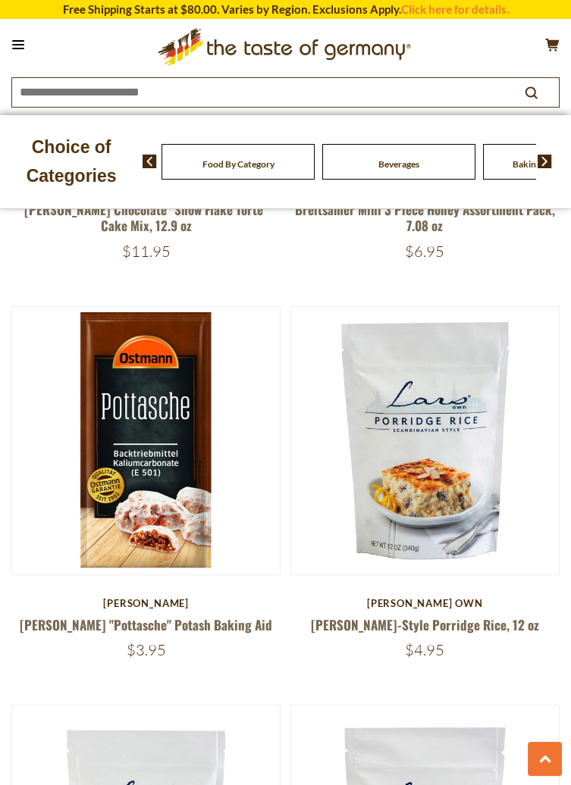
scroll to position [909, 0]
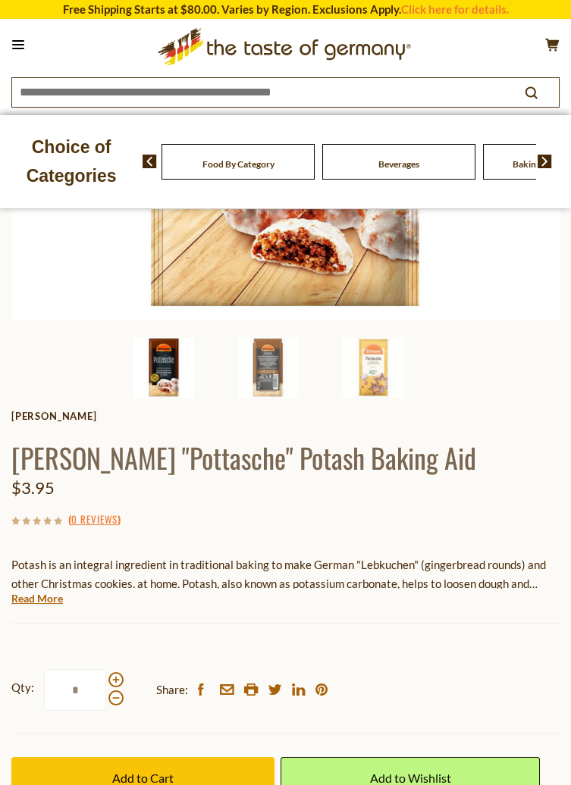
scroll to position [392, 0]
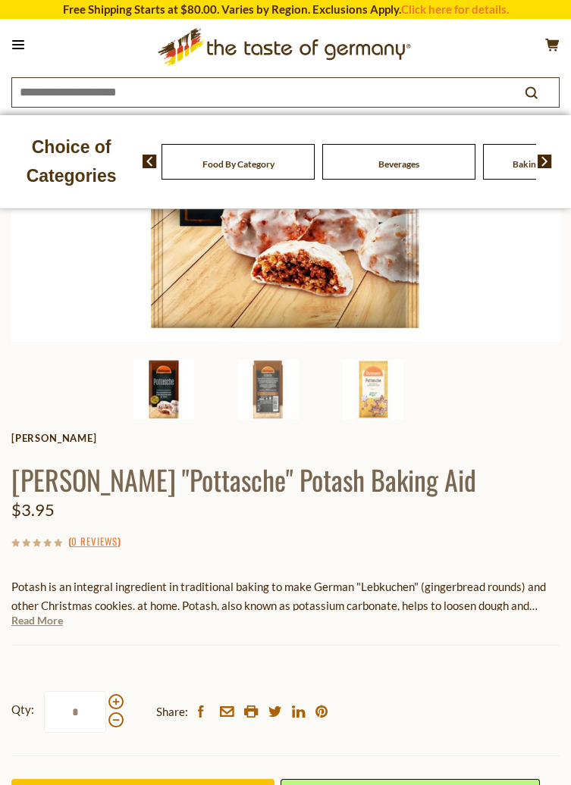
click at [50, 621] on link "Read More" at bounding box center [37, 620] width 52 height 15
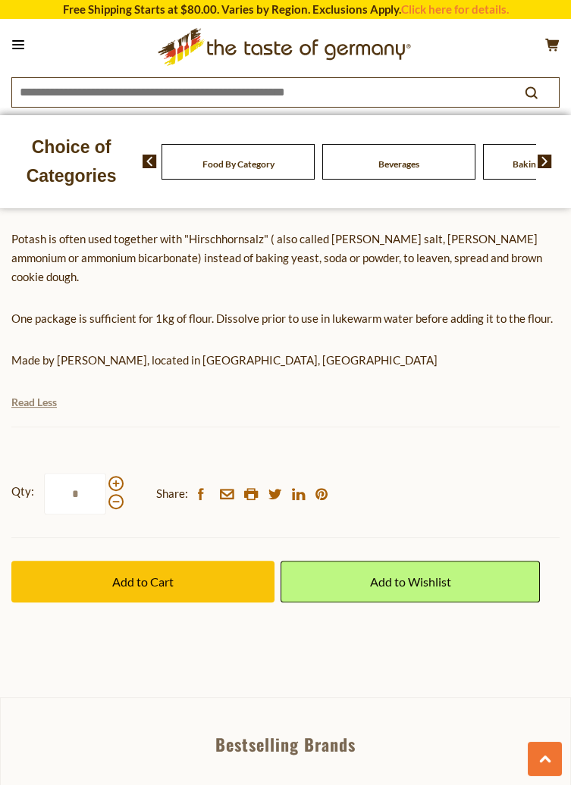
scroll to position [857, 0]
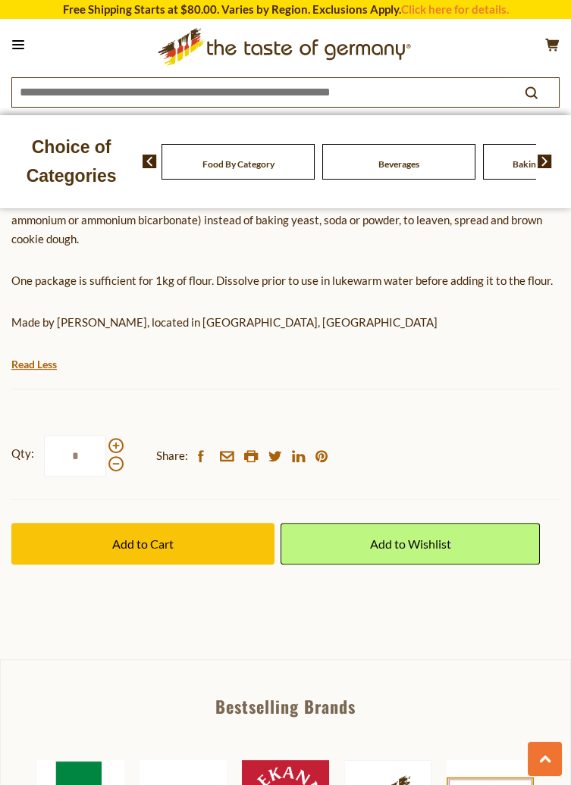
click at [174, 528] on button "Add to Cart" at bounding box center [142, 544] width 263 height 42
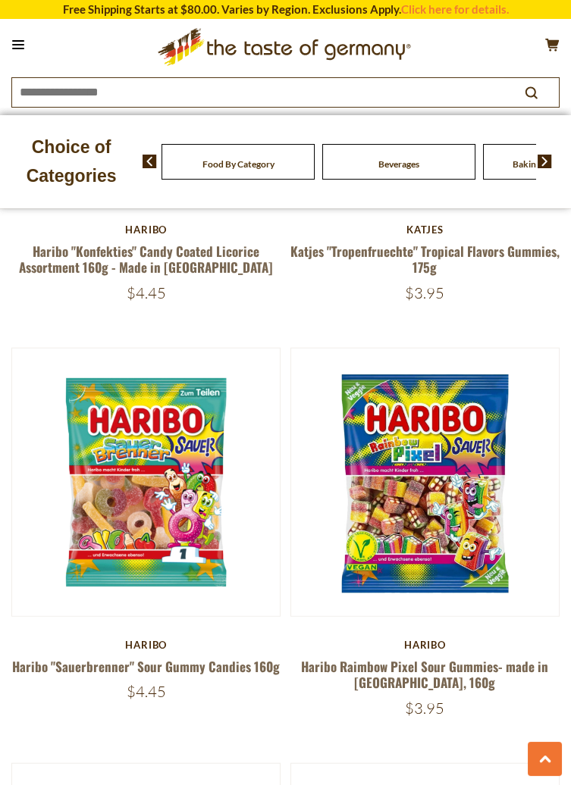
scroll to position [6316, 0]
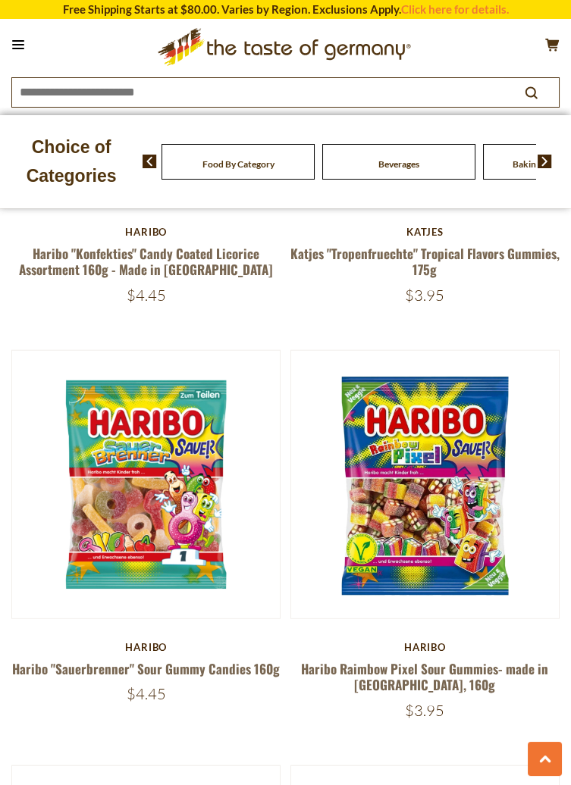
click at [26, 45] on button at bounding box center [18, 44] width 21 height 21
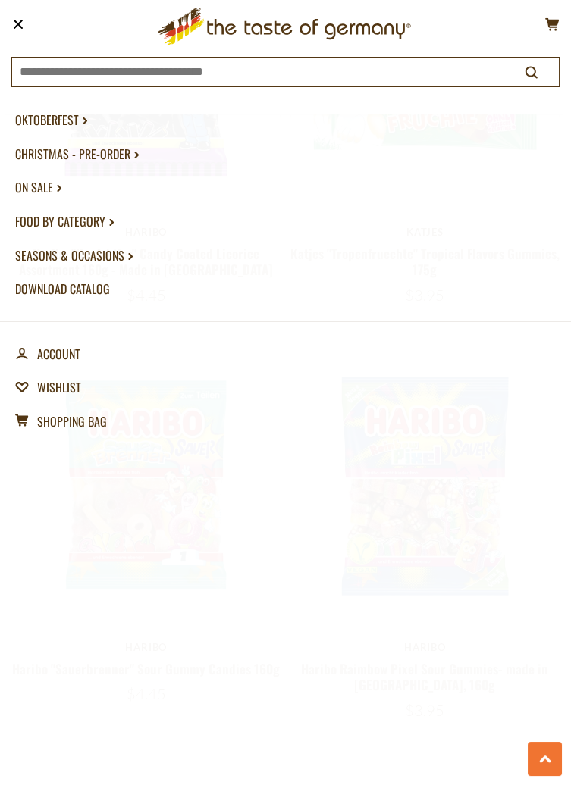
click at [117, 155] on link "Christmas - PRE-ORDER dropdown_arrow" at bounding box center [285, 154] width 540 height 34
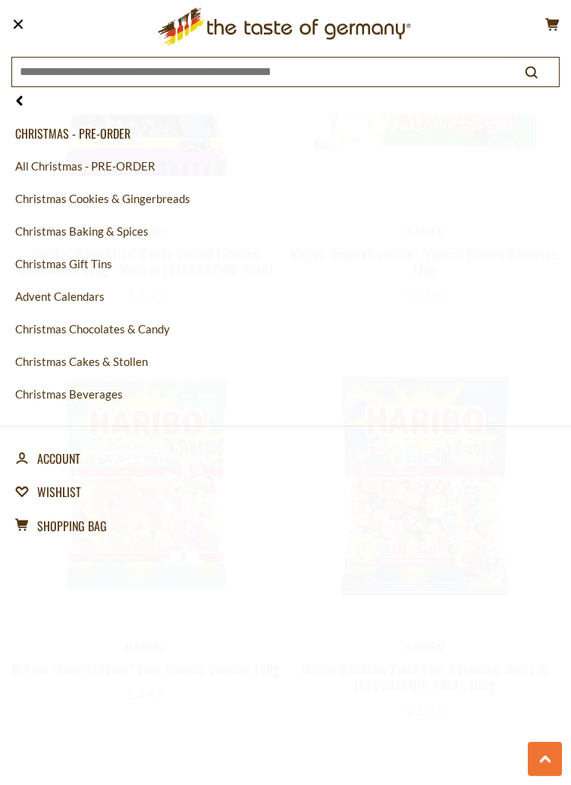
click at [134, 236] on link "Christmas Baking & Spices" at bounding box center [285, 231] width 540 height 33
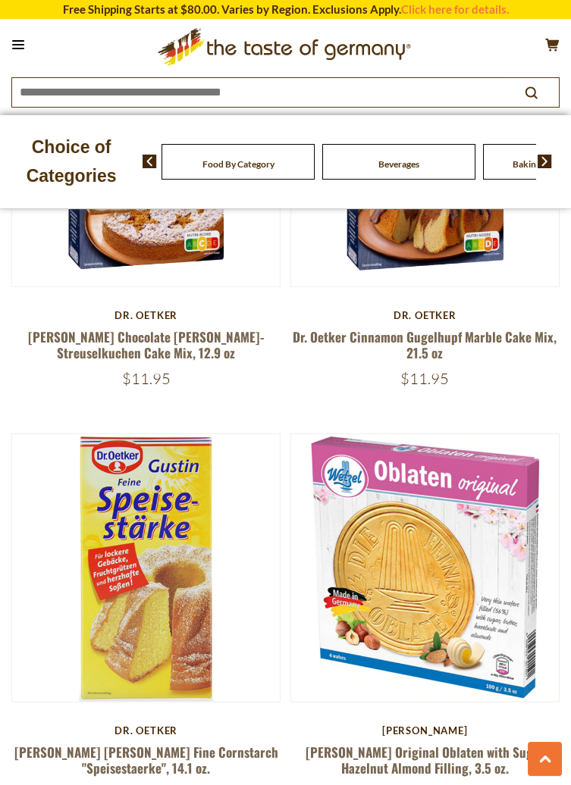
scroll to position [6920, 0]
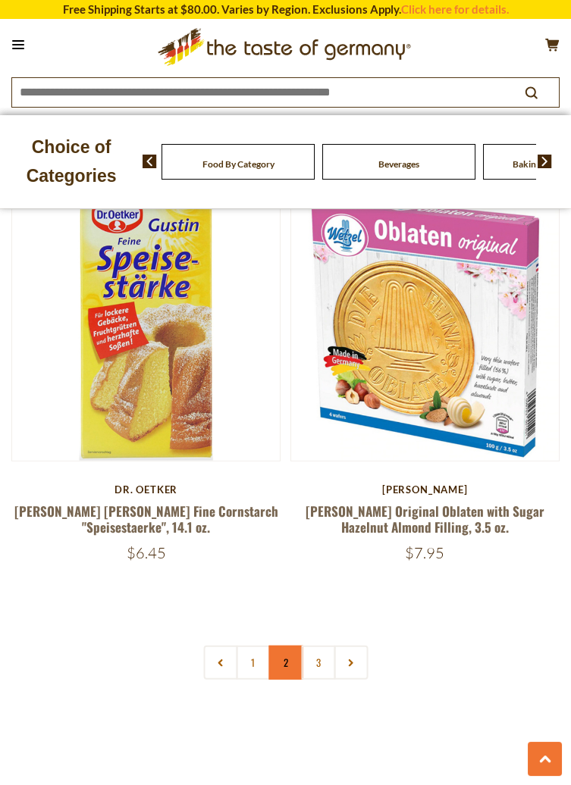
click at [292, 647] on link "2" at bounding box center [285, 663] width 34 height 34
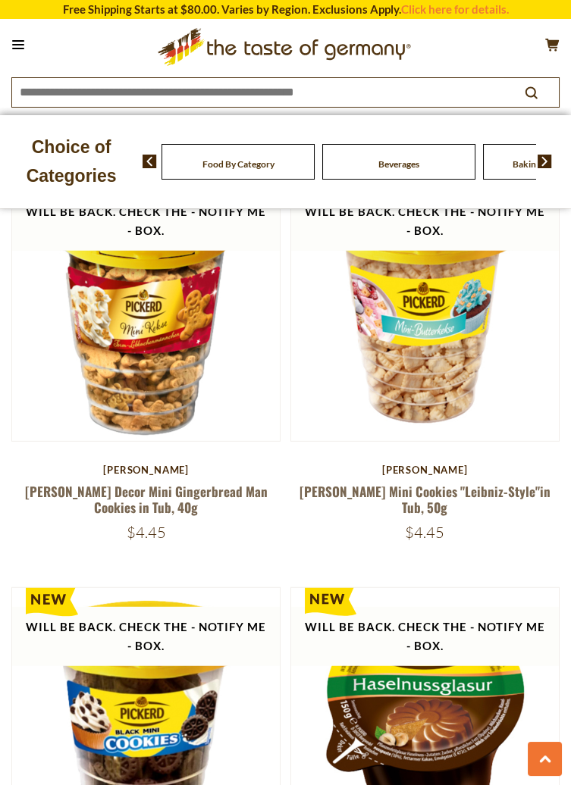
scroll to position [6770, 0]
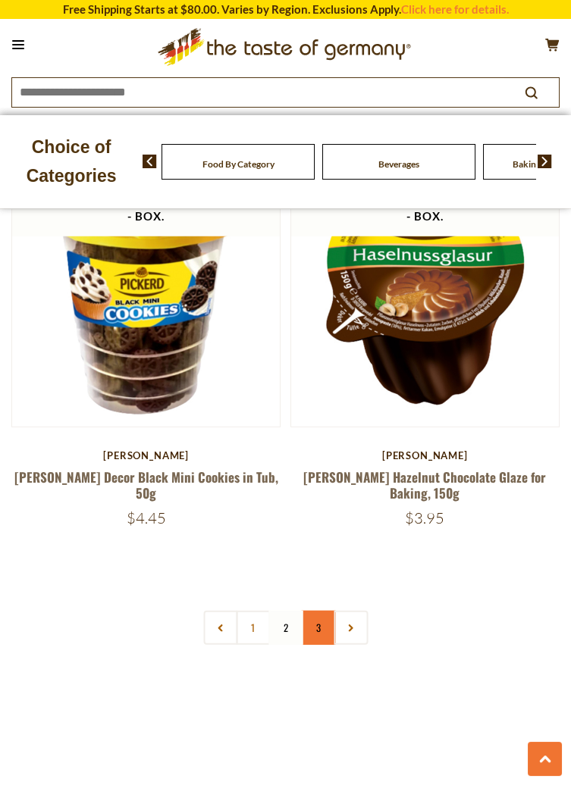
click at [330, 611] on link "3" at bounding box center [318, 628] width 34 height 34
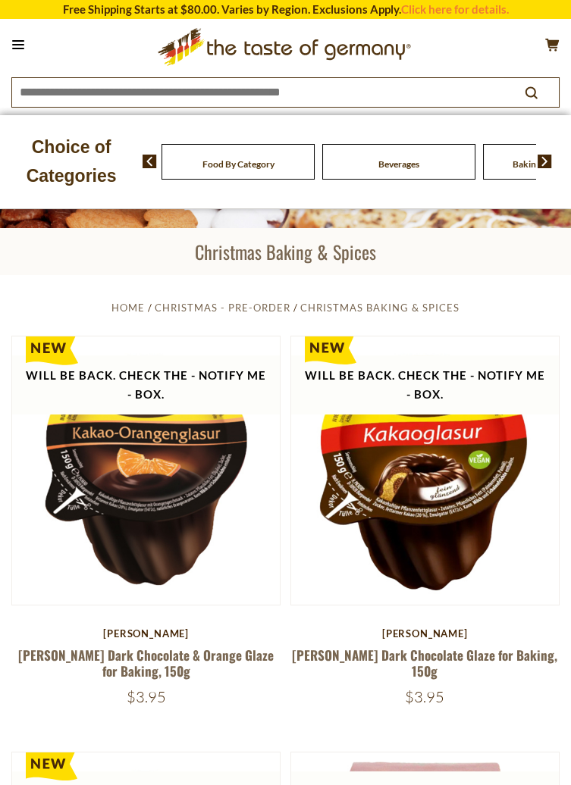
scroll to position [0, 0]
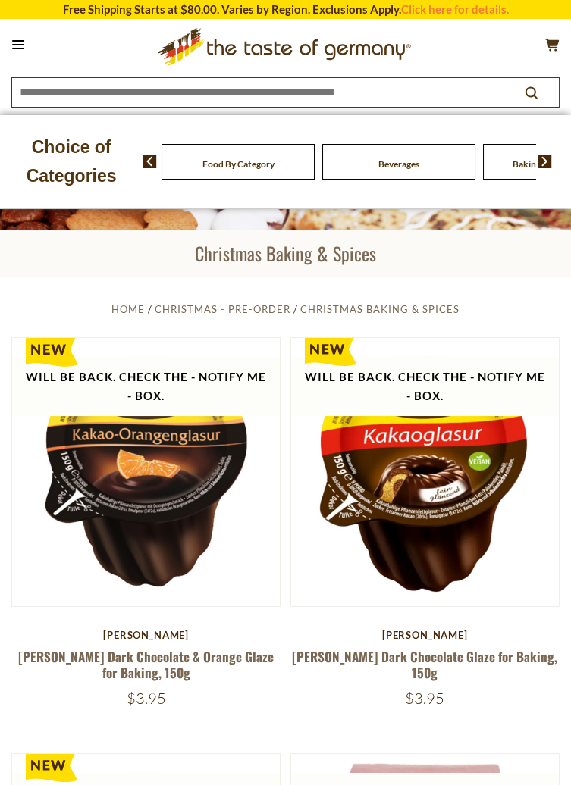
click at [24, 45] on button at bounding box center [18, 44] width 21 height 21
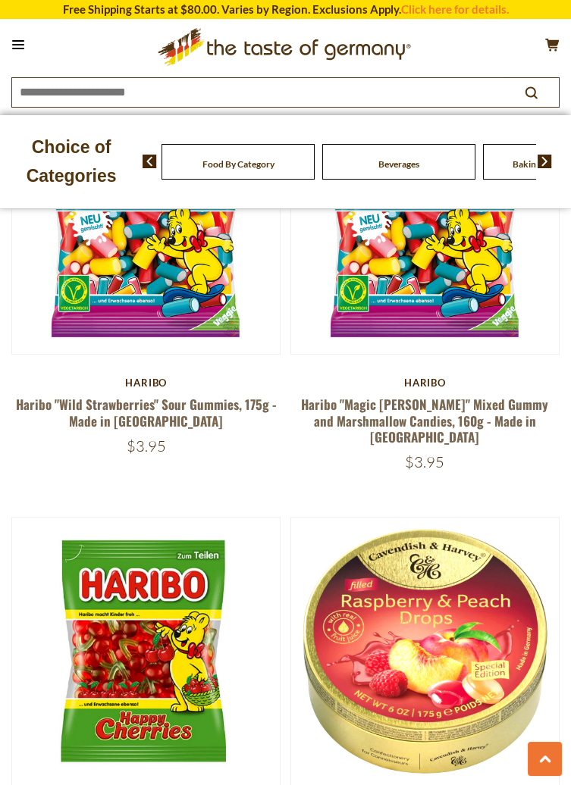
scroll to position [9010, 0]
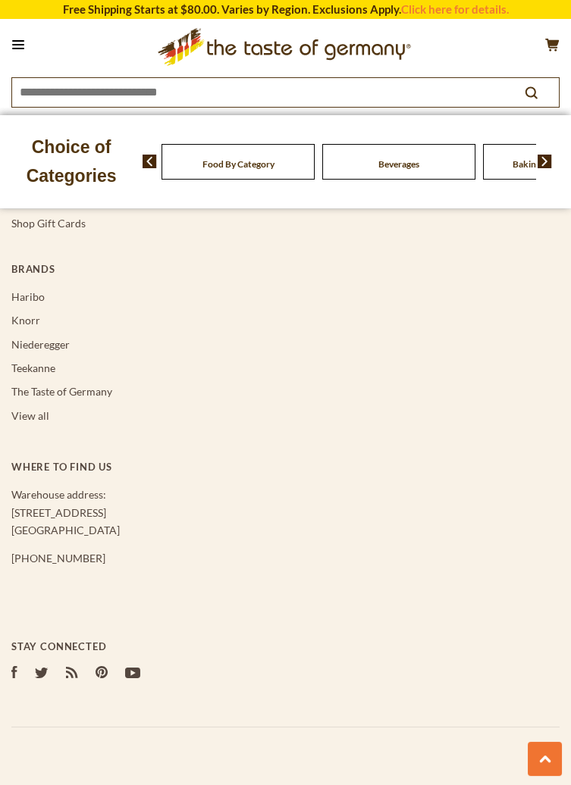
click at [21, 43] on button at bounding box center [18, 44] width 21 height 21
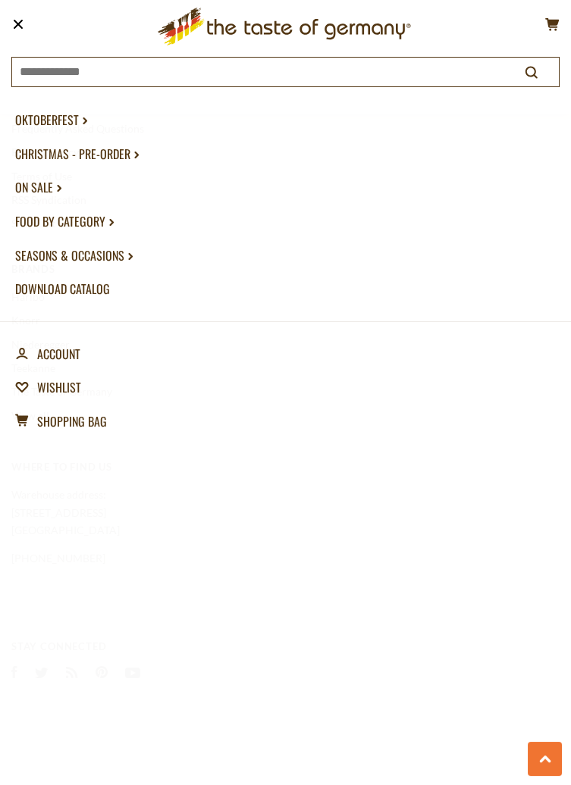
click at [120, 154] on link "Christmas - PRE-ORDER dropdown_arrow" at bounding box center [285, 154] width 540 height 34
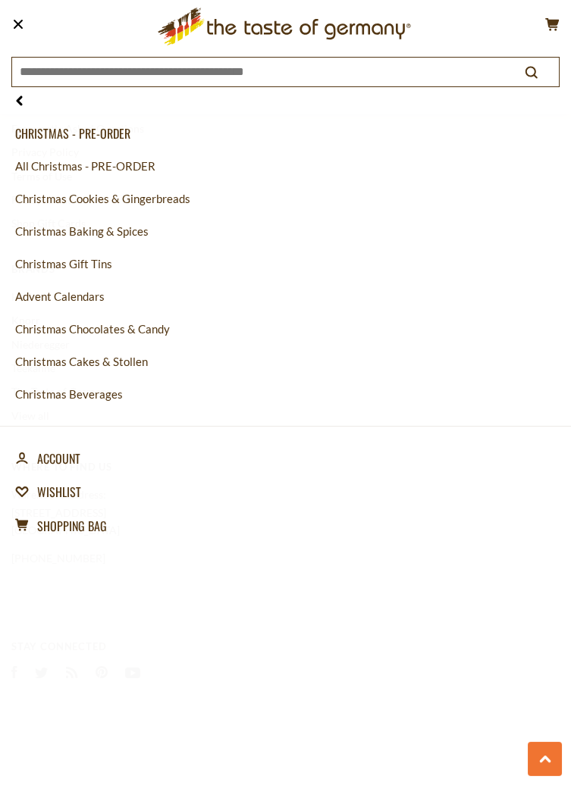
click at [105, 394] on link "Christmas Beverages" at bounding box center [285, 394] width 540 height 33
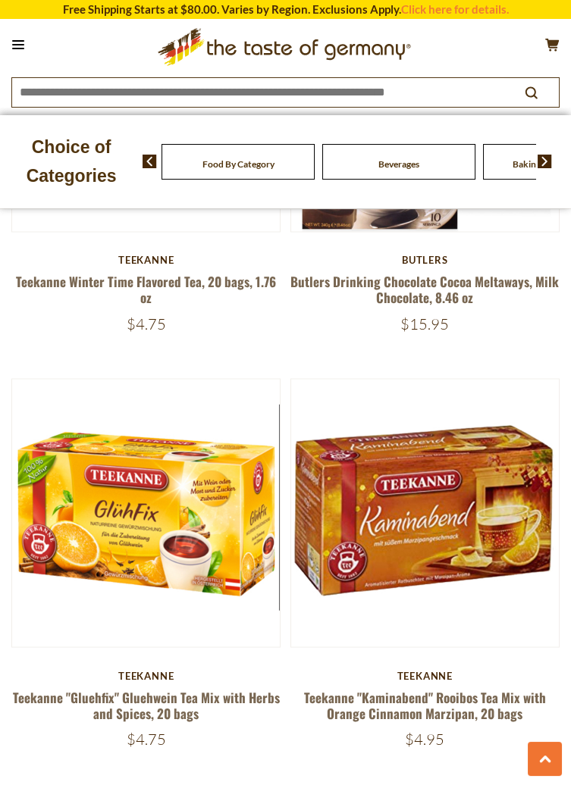
scroll to position [4532, 0]
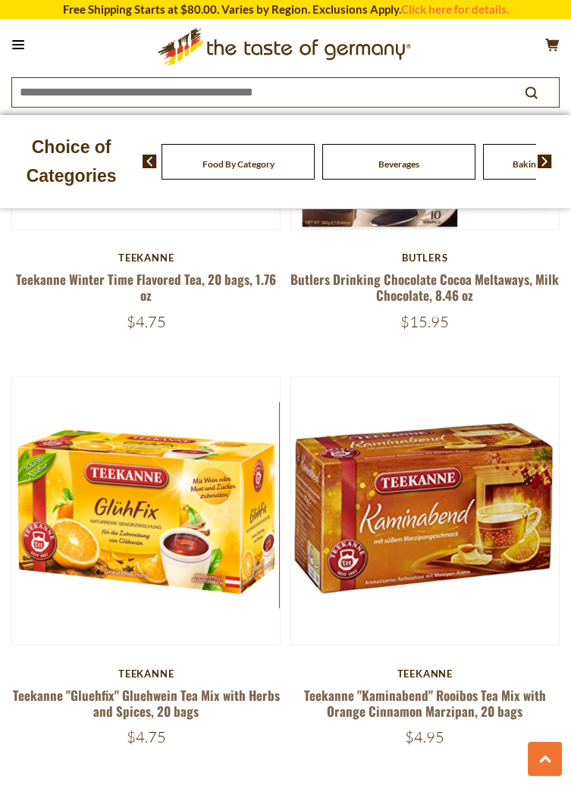
click at [204, 509] on img at bounding box center [146, 511] width 268 height 268
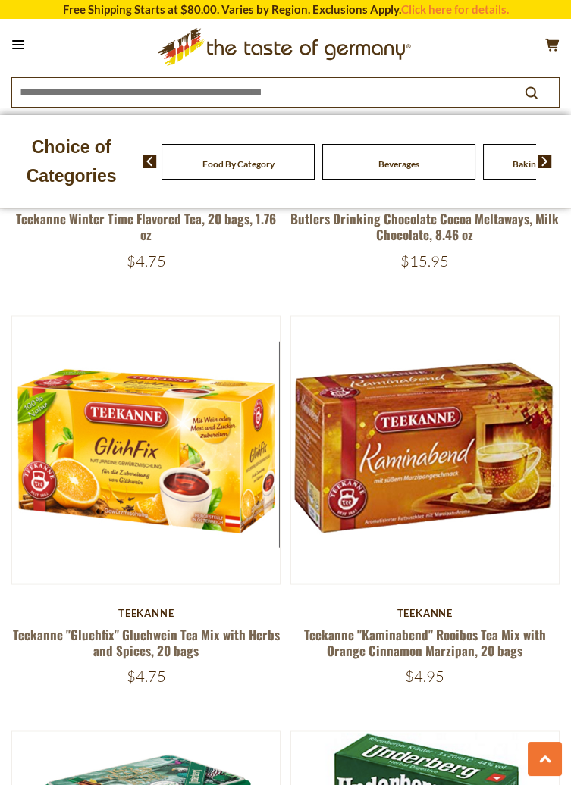
scroll to position [4604, 0]
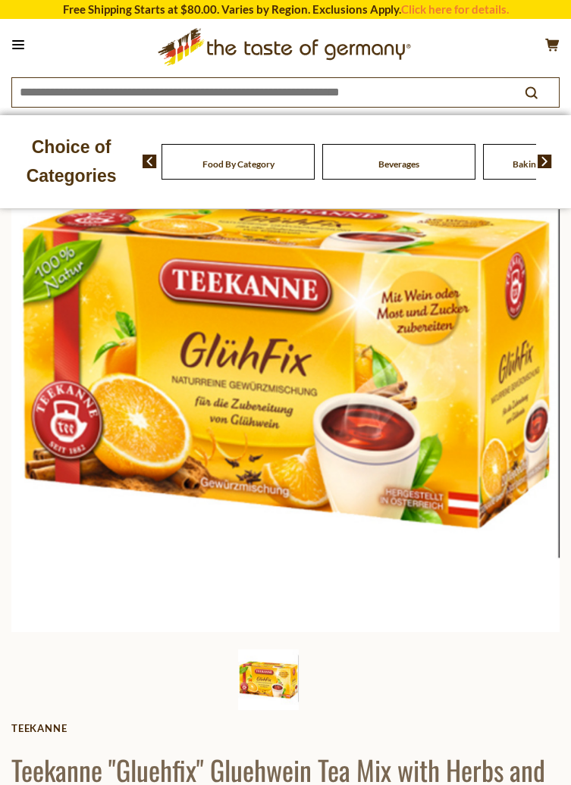
scroll to position [99, 0]
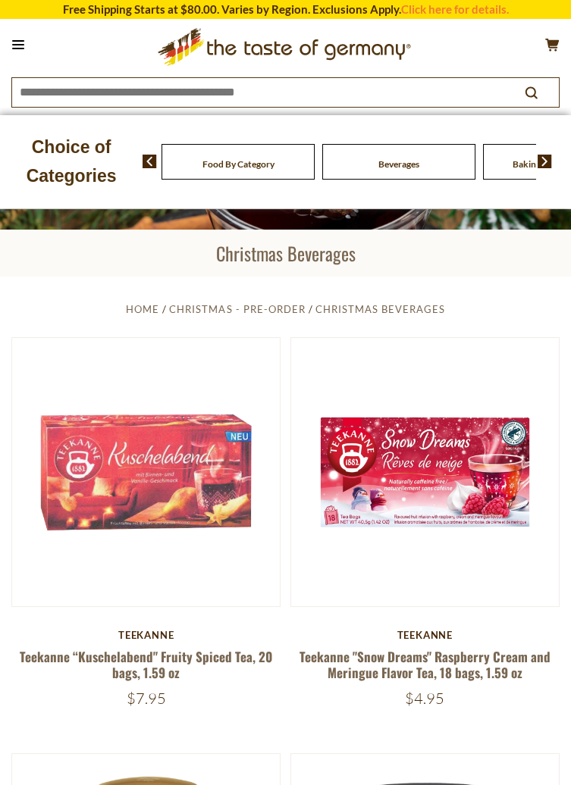
click at [27, 41] on button at bounding box center [18, 44] width 21 height 21
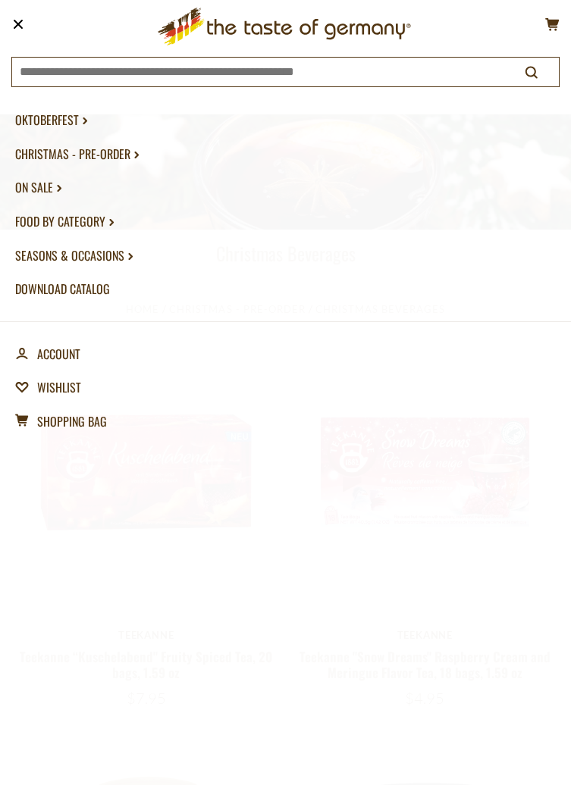
click at [121, 159] on link "Christmas - PRE-ORDER dropdown_arrow" at bounding box center [285, 154] width 540 height 34
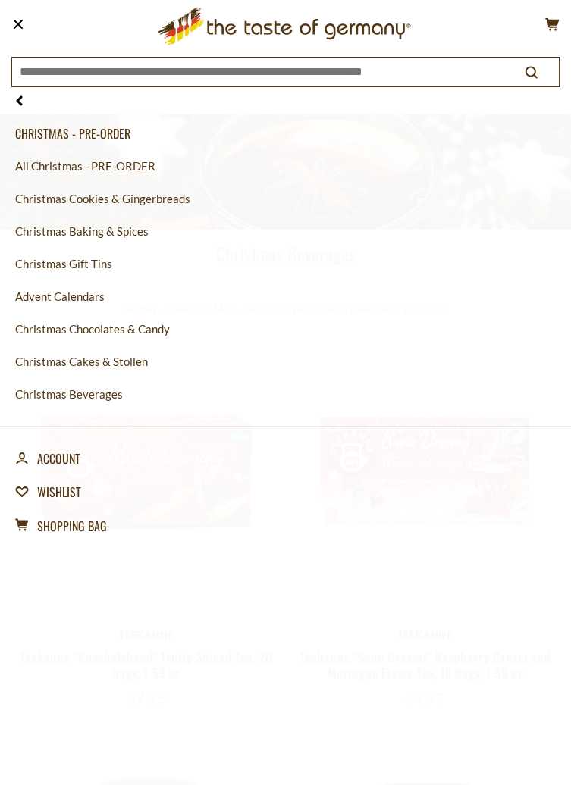
click at [159, 331] on link "Christmas Chocolates & Candy" at bounding box center [285, 329] width 540 height 33
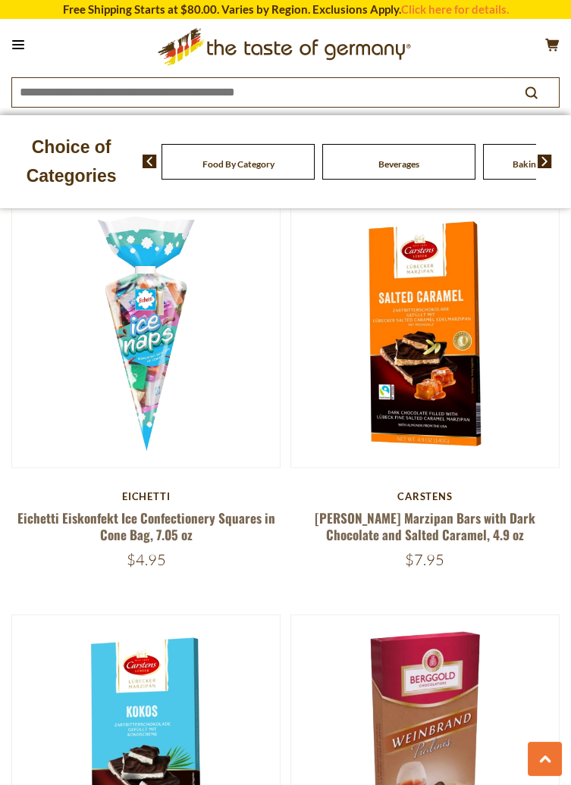
scroll to position [6773, 0]
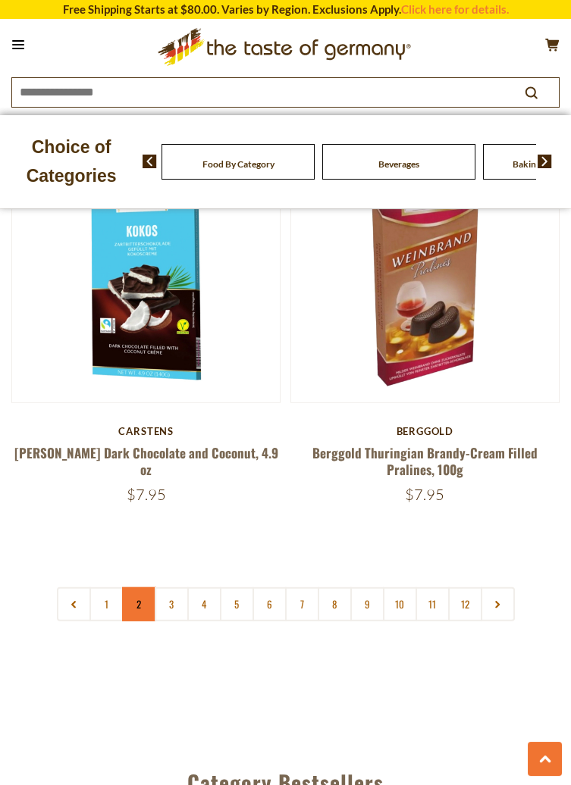
click at [139, 600] on link "2" at bounding box center [139, 604] width 34 height 34
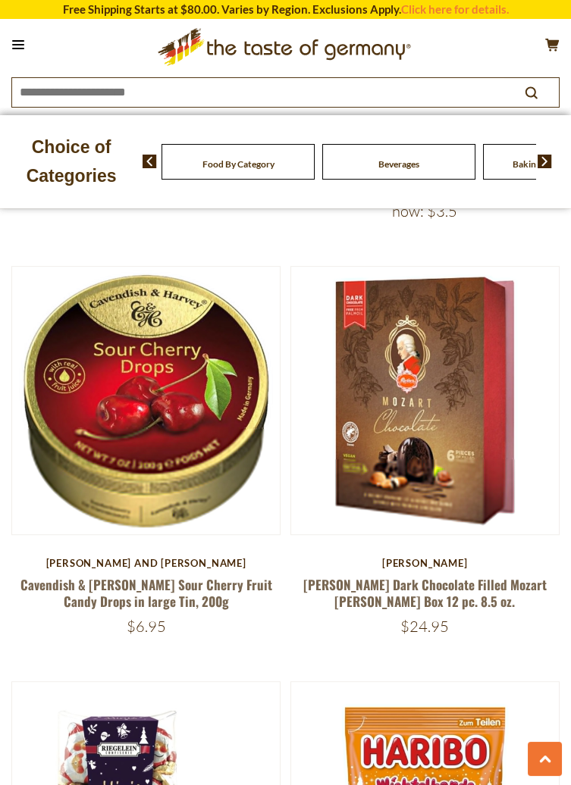
scroll to position [230, 0]
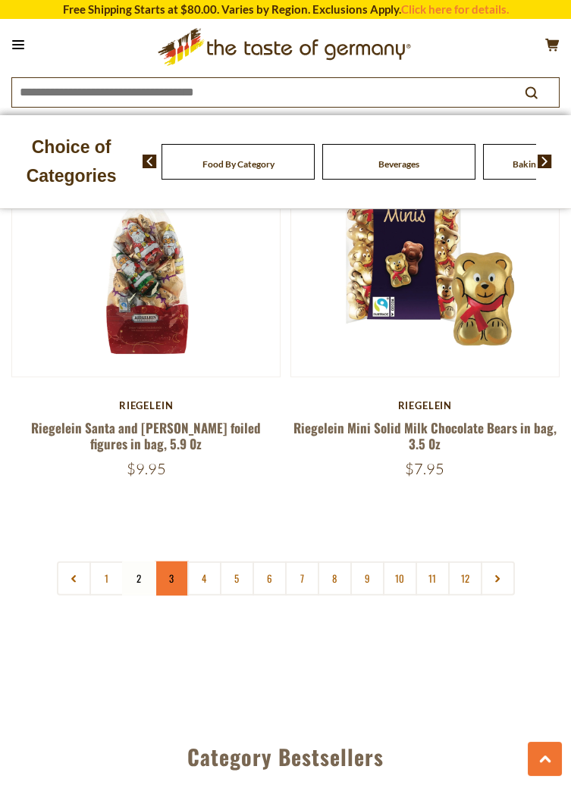
click at [176, 584] on link "3" at bounding box center [172, 579] width 34 height 34
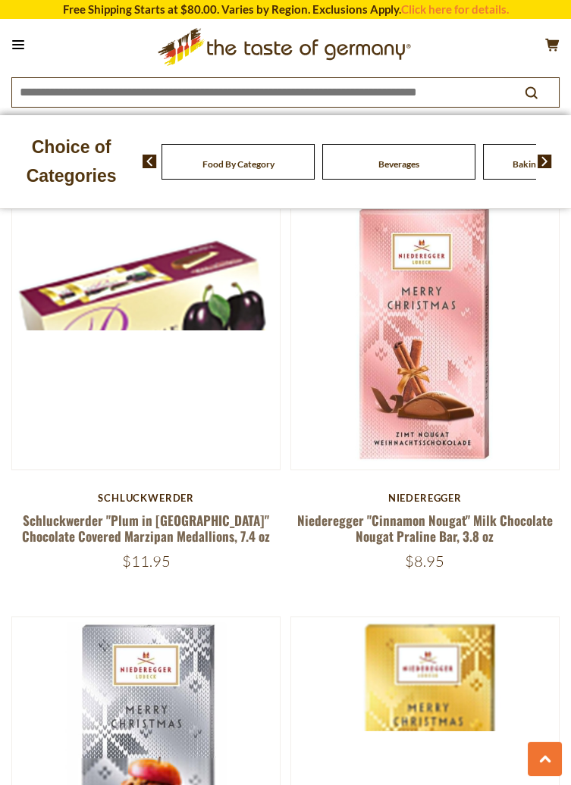
scroll to position [3464, 0]
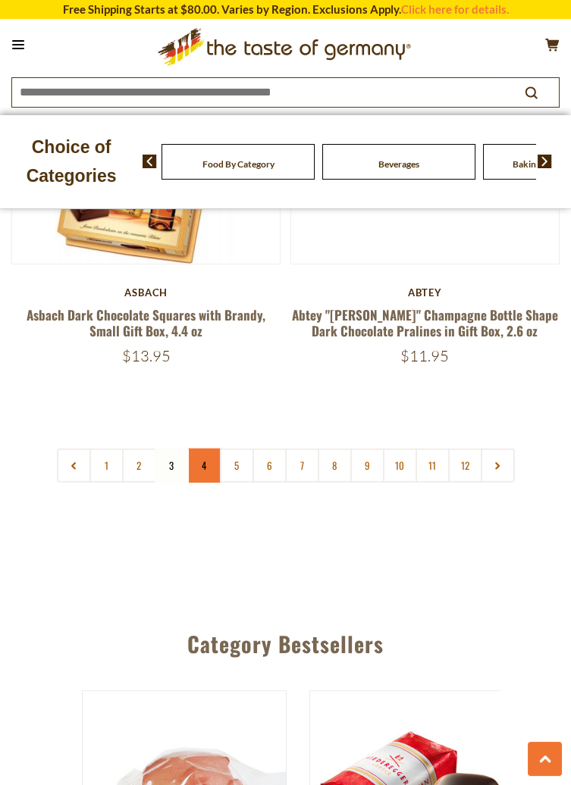
click at [208, 449] on link "4" at bounding box center [204, 466] width 34 height 34
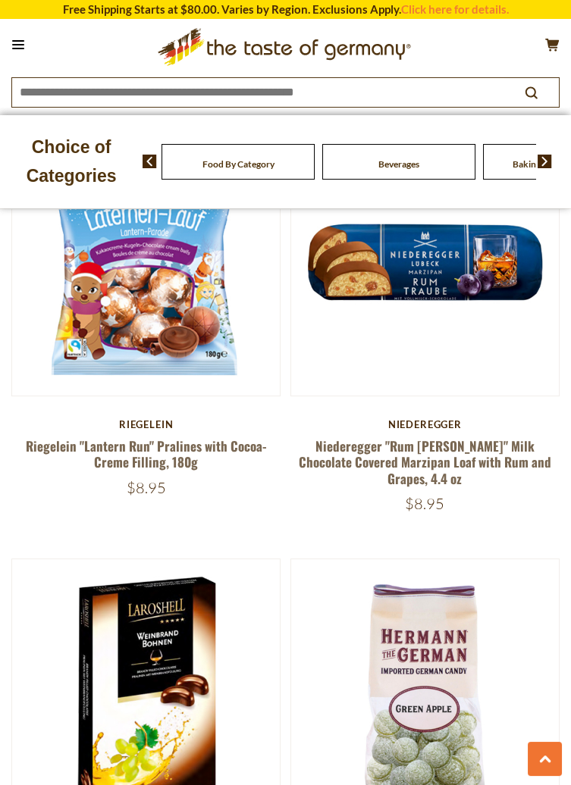
scroll to position [230, 0]
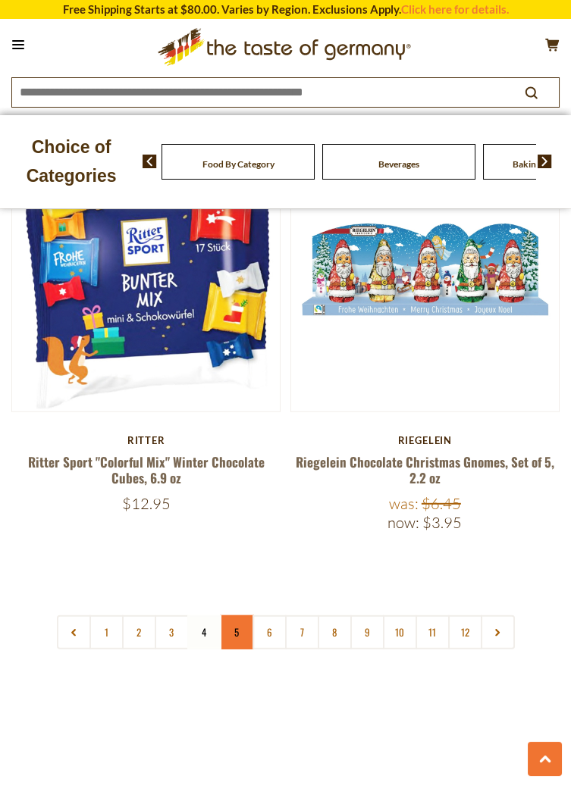
click at [241, 617] on link "5" at bounding box center [237, 632] width 34 height 34
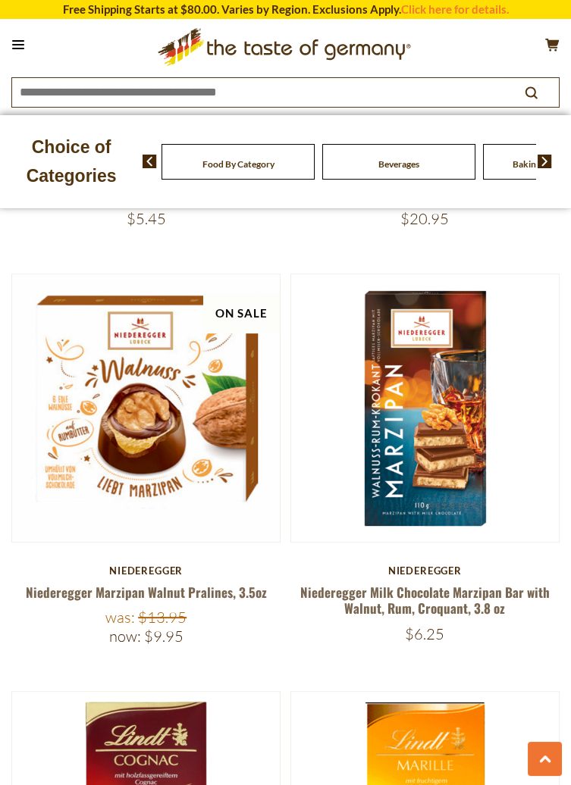
scroll to position [893, 0]
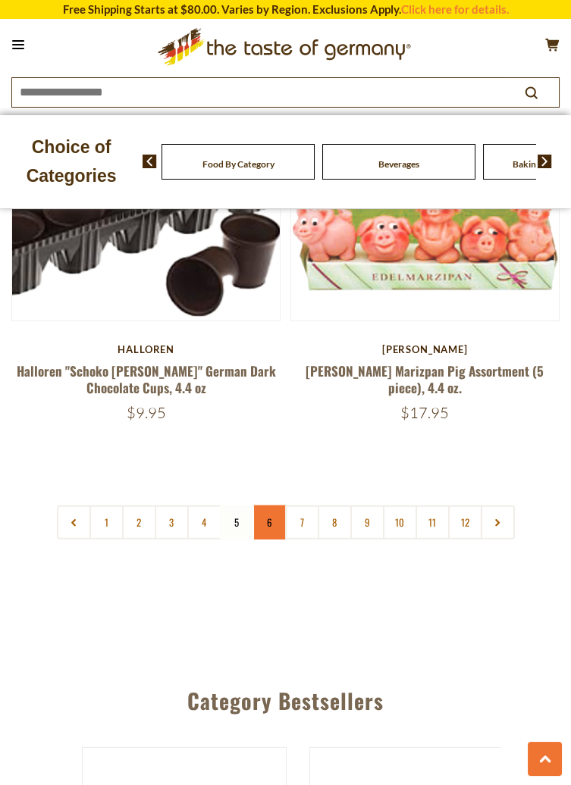
click at [273, 521] on link "6" at bounding box center [269, 523] width 34 height 34
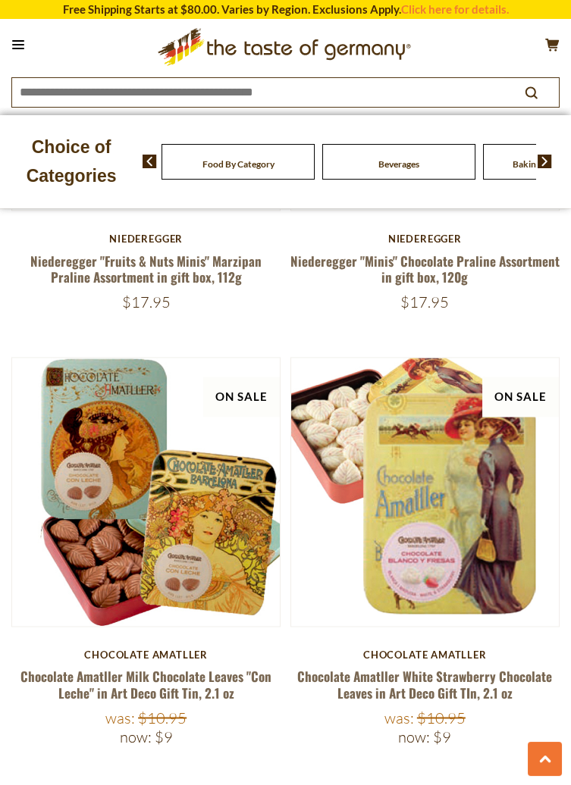
scroll to position [4157, 0]
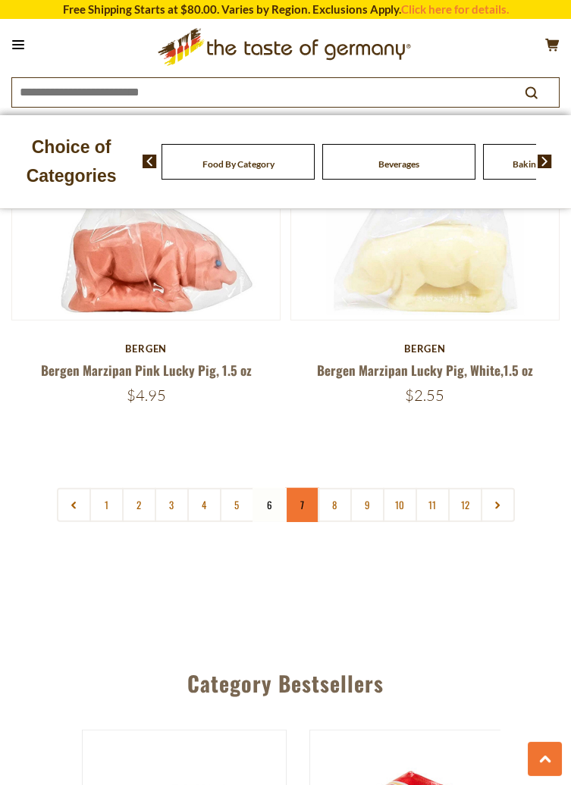
click at [305, 491] on link "7" at bounding box center [302, 505] width 34 height 34
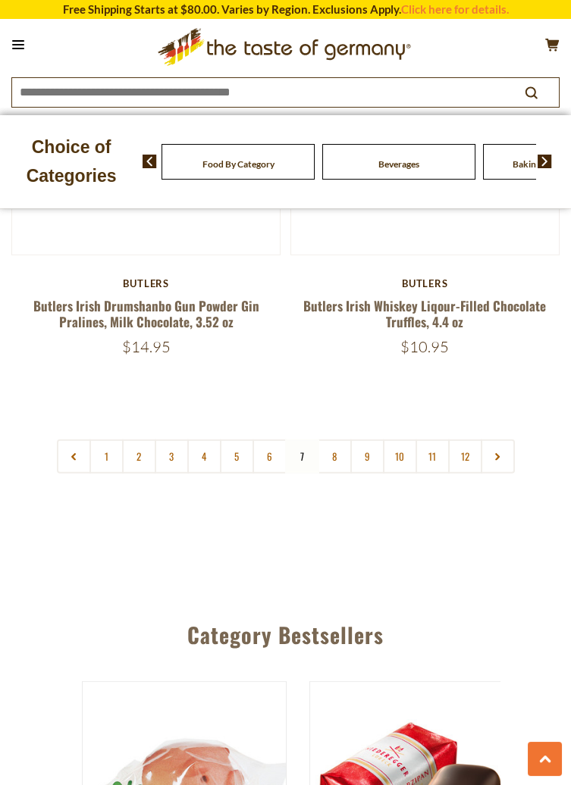
scroll to position [7446, 0]
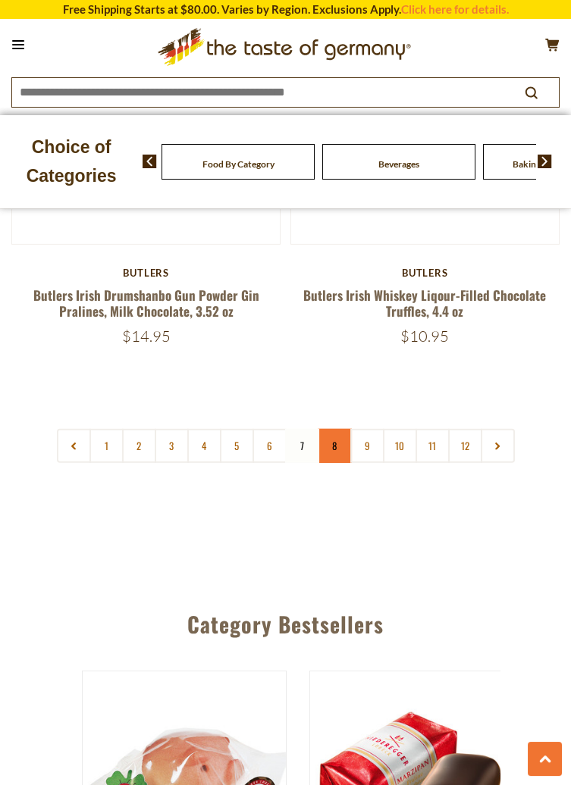
click at [342, 438] on link "8" at bounding box center [335, 446] width 34 height 34
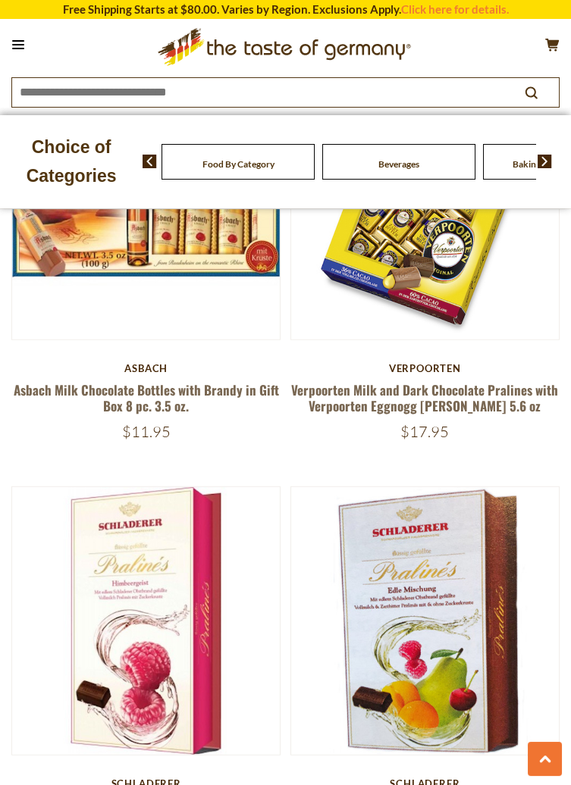
scroll to position [6530, 0]
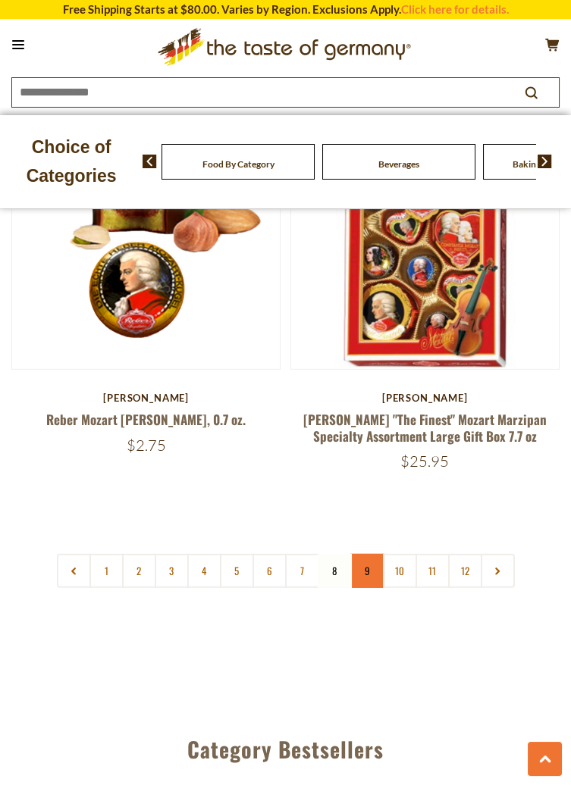
click at [375, 554] on link "9" at bounding box center [367, 571] width 34 height 34
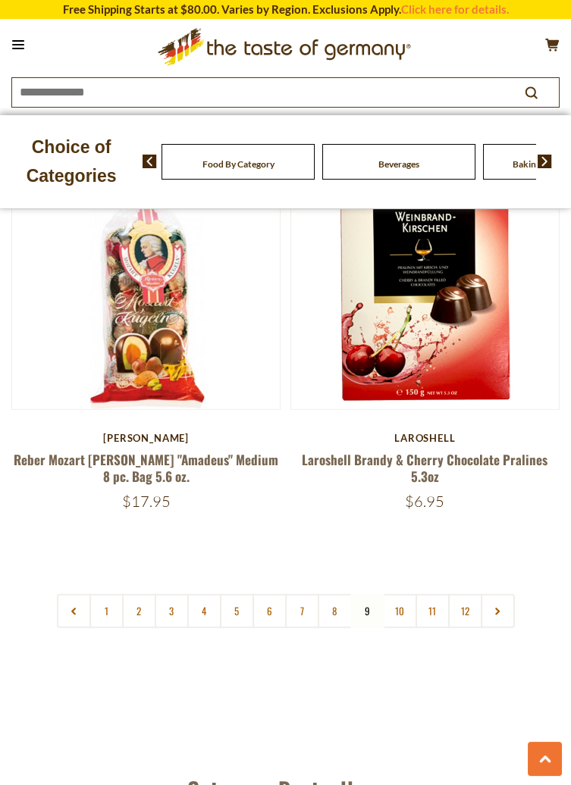
scroll to position [7248, 0]
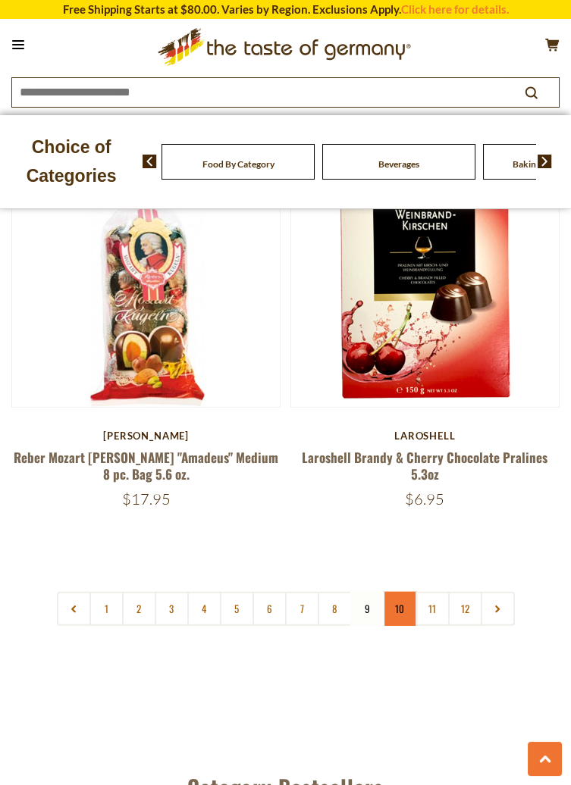
click at [402, 592] on link "10" at bounding box center [400, 609] width 34 height 34
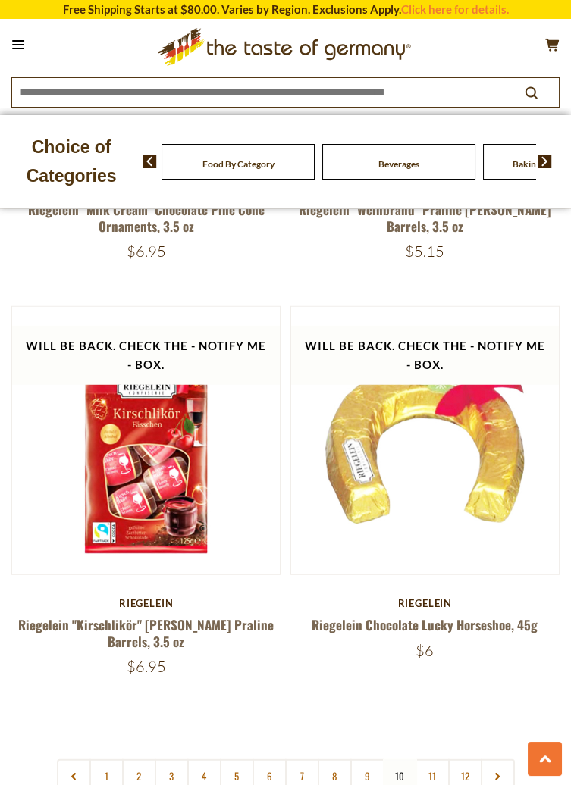
scroll to position [7065, 0]
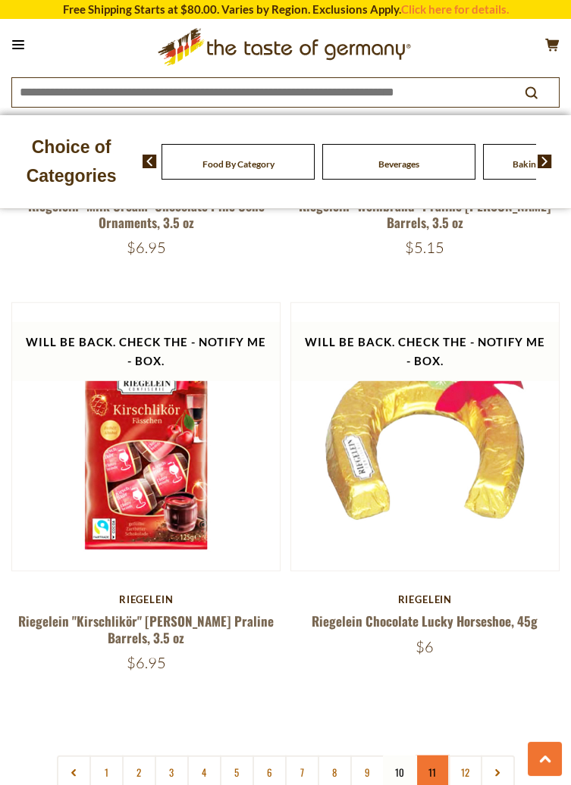
click at [439, 756] on link "11" at bounding box center [432, 773] width 34 height 34
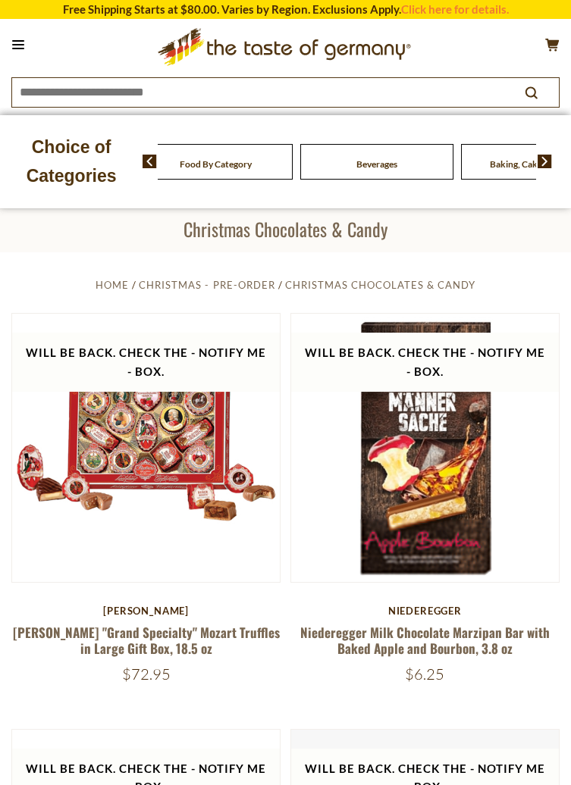
scroll to position [0, 0]
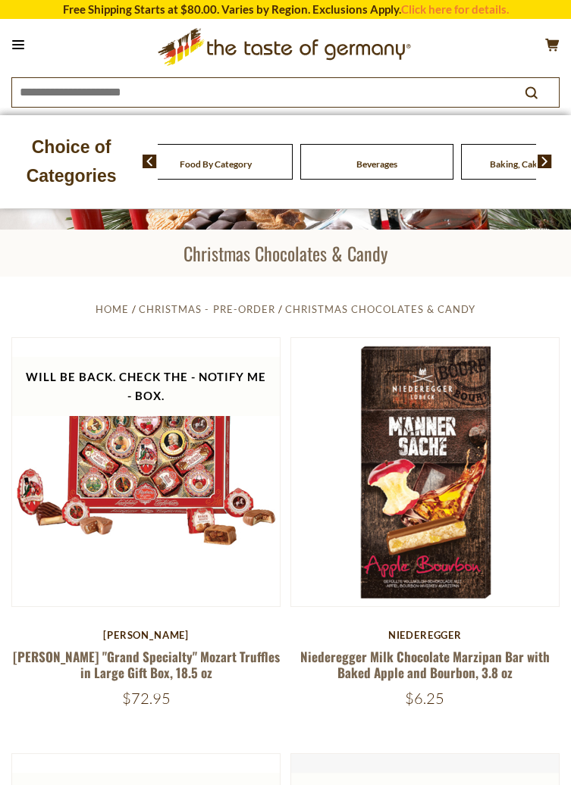
click at [558, 430] on img at bounding box center [425, 472] width 268 height 268
